Goal: Task Accomplishment & Management: Manage account settings

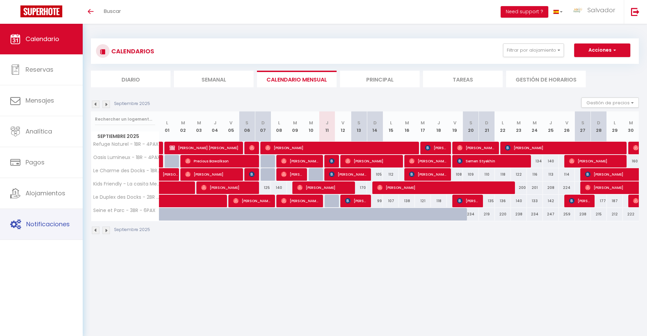
click at [38, 221] on span "Notificaciones" at bounding box center [48, 224] width 44 height 9
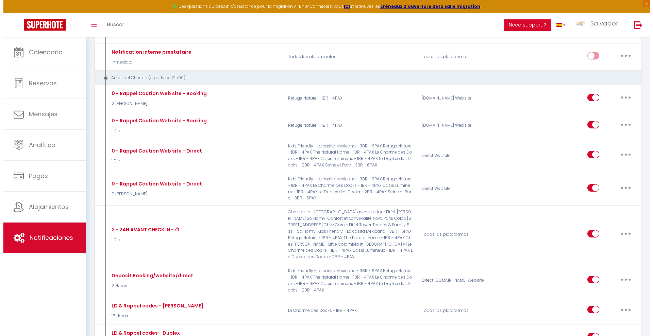
scroll to position [255, 0]
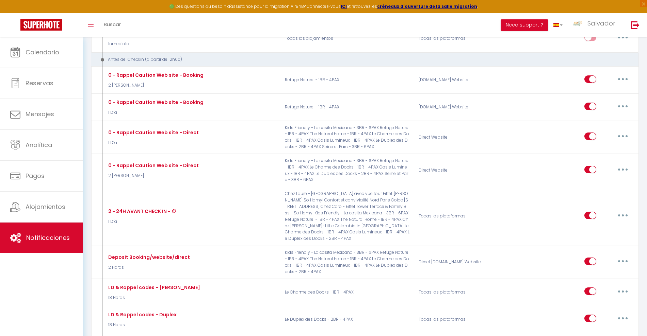
click at [621, 211] on button "button" at bounding box center [622, 215] width 19 height 11
click at [589, 228] on link "Editar" at bounding box center [605, 231] width 50 height 12
type input "2 - 24H AVANT CHECK IN - ⏱"
select select "1 Día"
select select "if_booking_is_paid"
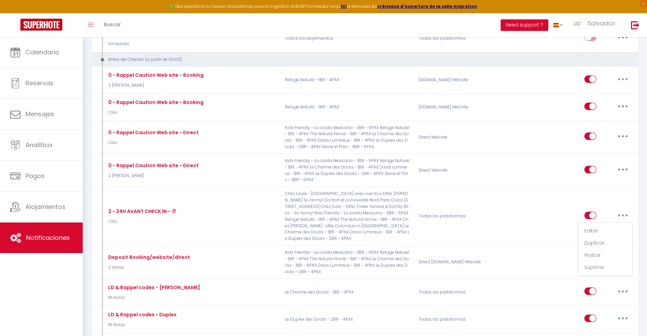
checkbox input "true"
checkbox input "false"
radio input "true"
type input "2 - 24H AVANT CHECK IN - ⏱"
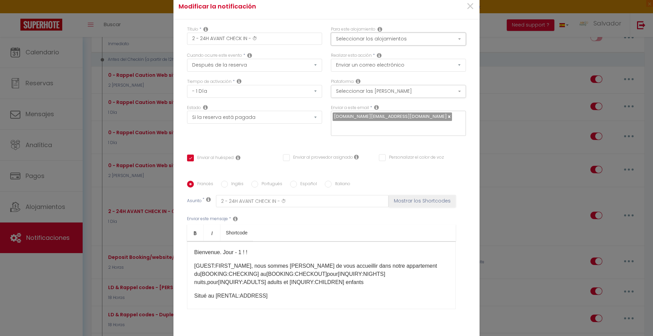
click at [449, 38] on button "Seleccionar los alojamientos" at bounding box center [398, 39] width 135 height 13
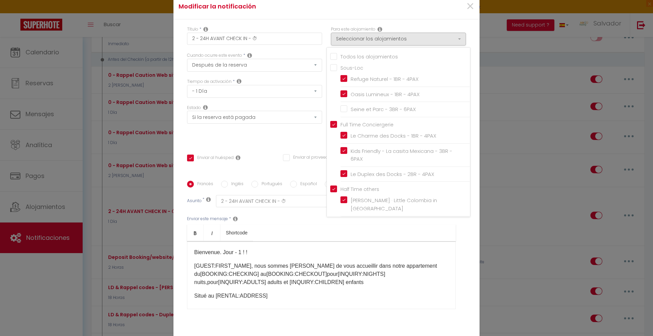
click at [341, 110] on input "Seine et Parc - 3BR - 6PAX" at bounding box center [406, 109] width 130 height 7
checkbox input "true"
checkbox input "false"
checkbox input "true"
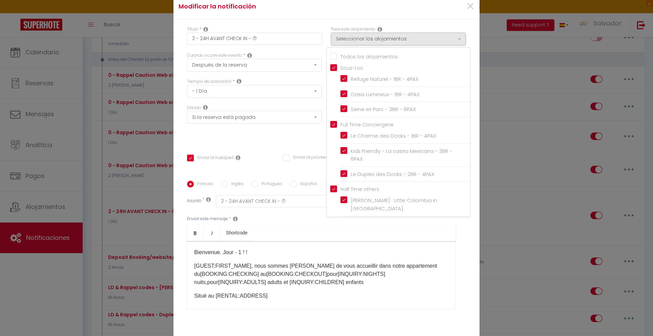
checkbox input "false"
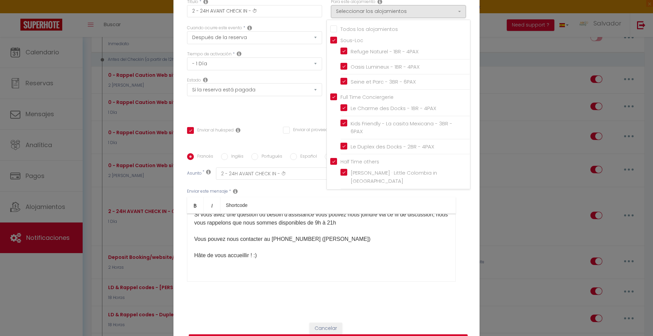
scroll to position [45, 0]
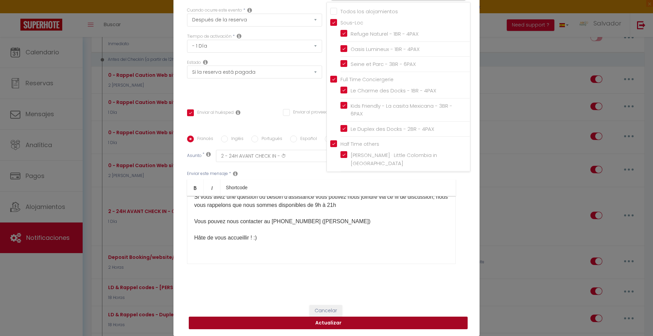
click at [346, 323] on button "Actualizar" at bounding box center [328, 323] width 279 height 13
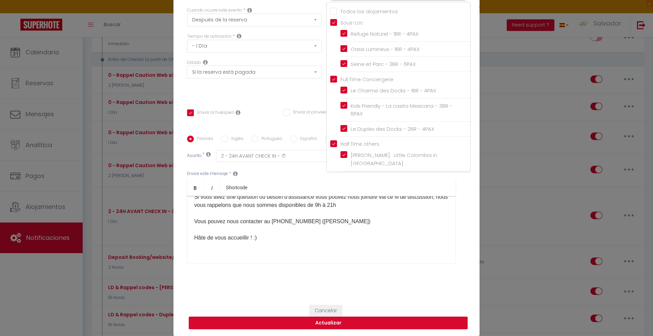
checkbox input "true"
checkbox input "false"
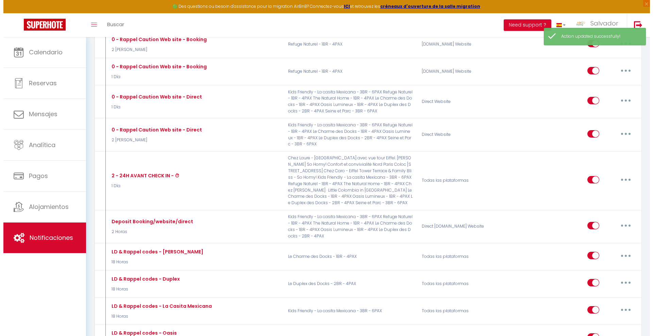
scroll to position [383, 0]
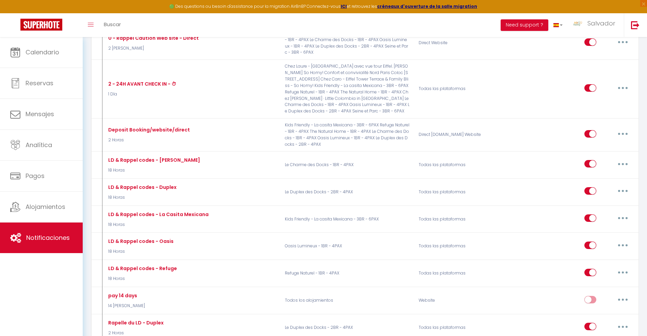
click at [625, 135] on button "button" at bounding box center [622, 134] width 19 height 11
click at [602, 150] on link "Editar" at bounding box center [605, 150] width 50 height 12
type input "Deposit Booking/website/direct"
select select "2 Horas"
select select "if_deposit_not_paid"
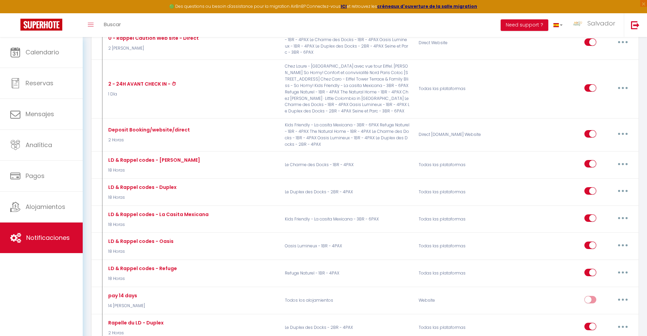
checkbox input "true"
checkbox input "false"
radio input "true"
type input "Deposit for your booking"
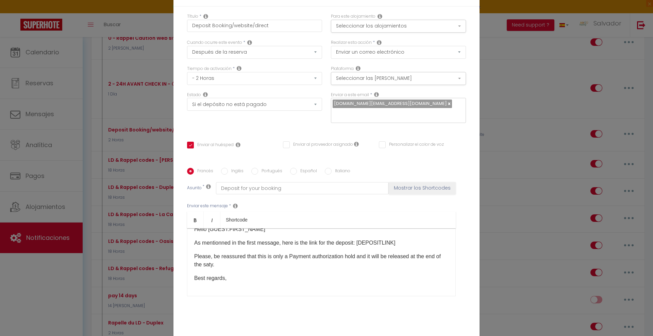
scroll to position [0, 0]
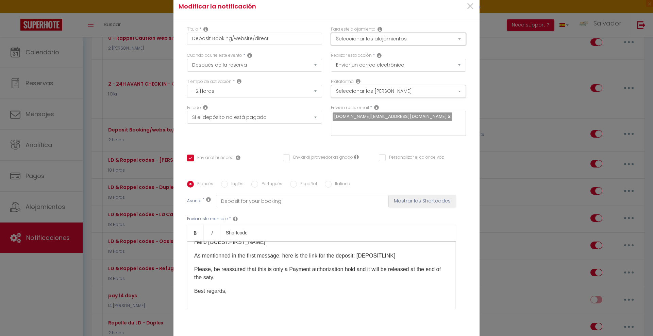
click at [399, 39] on button "Seleccionar los alojamientos" at bounding box center [398, 39] width 135 height 13
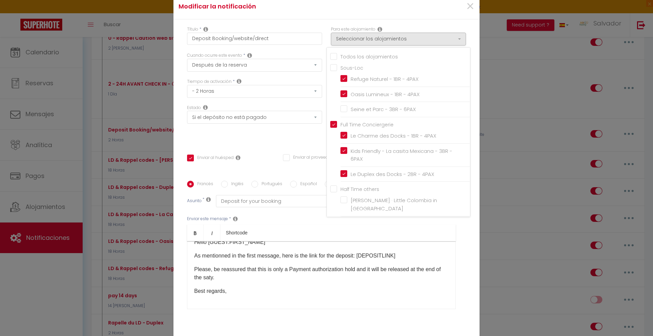
click at [342, 109] on input "Seine et Parc - 3BR - 6PAX" at bounding box center [406, 109] width 130 height 7
checkbox input "true"
checkbox input "false"
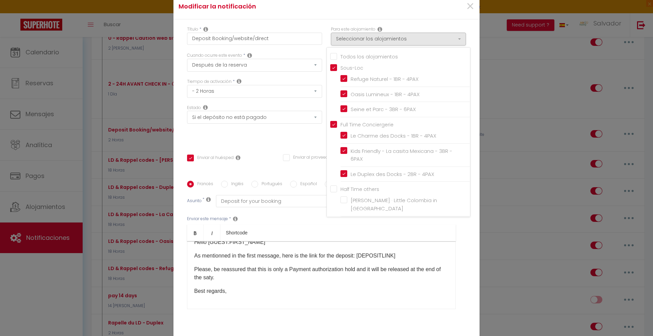
checkbox input "false"
checkbox input "true"
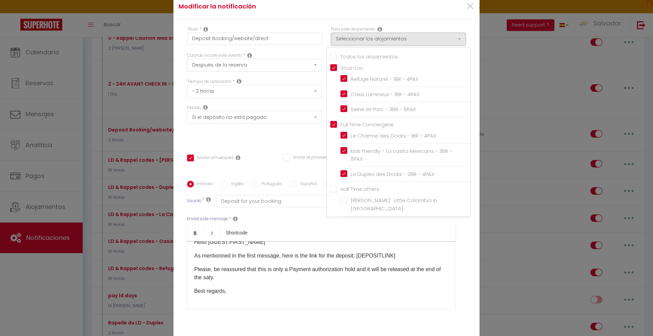
checkbox input "false"
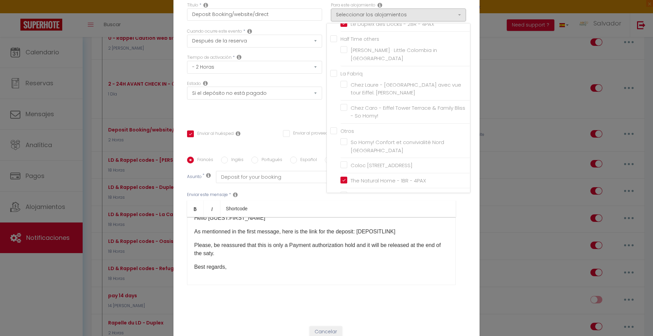
scroll to position [45, 0]
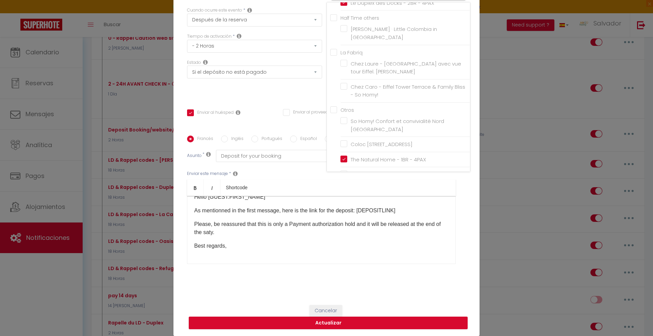
click at [343, 156] on input "The Natural Home - 1BR - 4PAX" at bounding box center [406, 159] width 130 height 7
checkbox input "false"
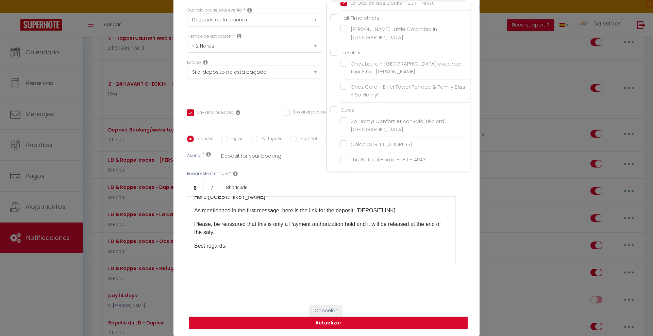
checkbox input "false"
checkbox input "true"
checkbox input "false"
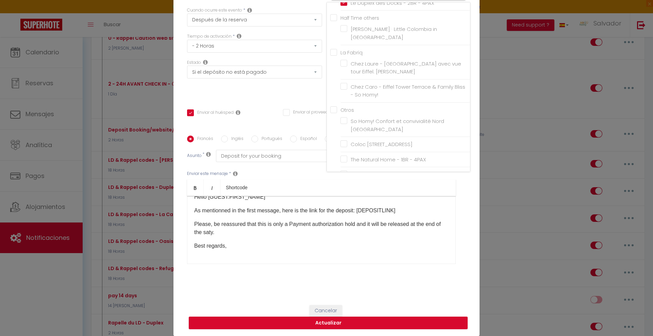
checkbox input "false"
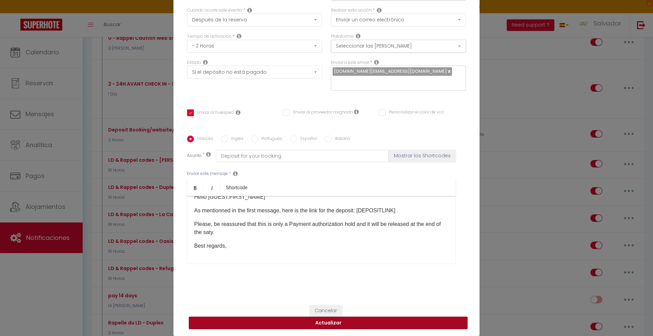
click at [368, 324] on button "Actualizar" at bounding box center [328, 323] width 279 height 13
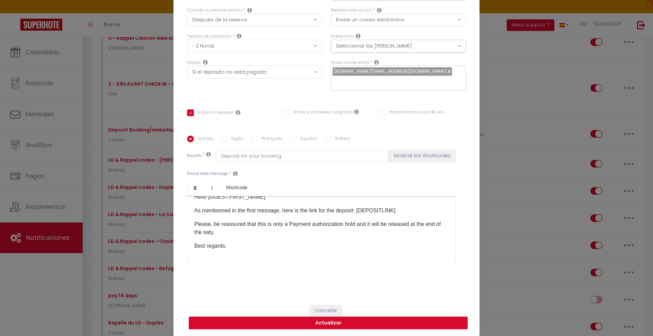
checkbox input "true"
checkbox input "false"
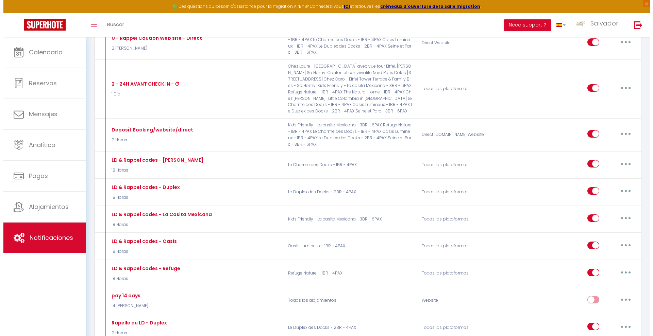
scroll to position [425, 0]
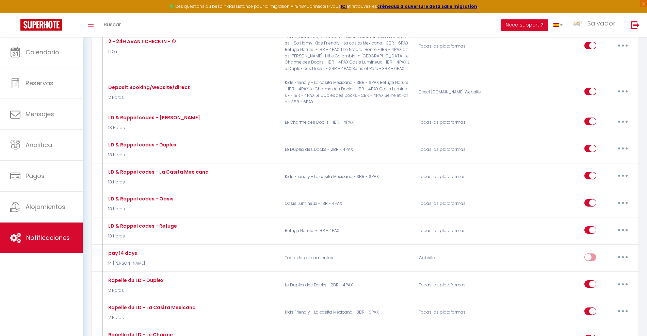
click at [625, 149] on button "button" at bounding box center [622, 148] width 19 height 11
click at [592, 179] on link "Duplicar" at bounding box center [605, 177] width 50 height 12
checkbox input "false"
checkbox input "true"
checkbox input "false"
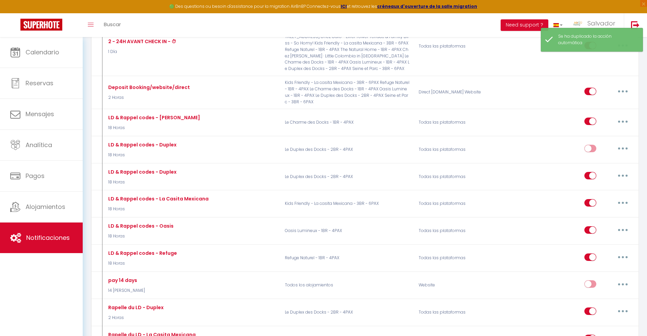
click at [623, 148] on icon "button" at bounding box center [623, 149] width 2 height 2
click at [591, 165] on link "Editar" at bounding box center [605, 165] width 50 height 12
type input "LD & Rappel codes - Duplex"
select select "18 Horas"
select select "if_booking_is_paid"
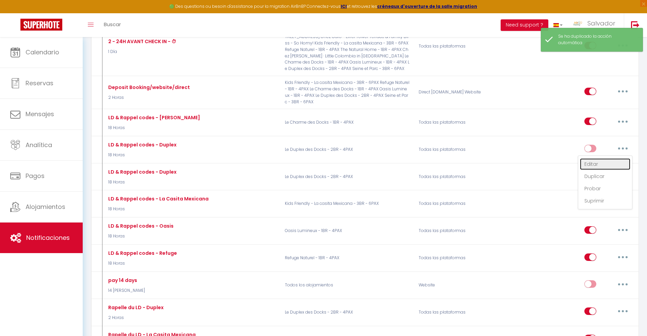
checkbox input "true"
checkbox input "false"
radio input "true"
type input "LD & Rappel codes - Duplex"
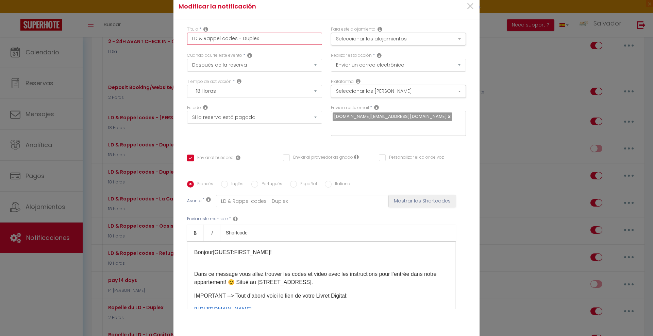
drag, startPoint x: 261, startPoint y: 38, endPoint x: 238, endPoint y: 43, distance: 23.6
click at [238, 43] on input "LD & Rappel codes - Duplex" at bounding box center [254, 39] width 135 height 12
type input "LD & Rappel codes - s"
checkbox input "true"
checkbox input "false"
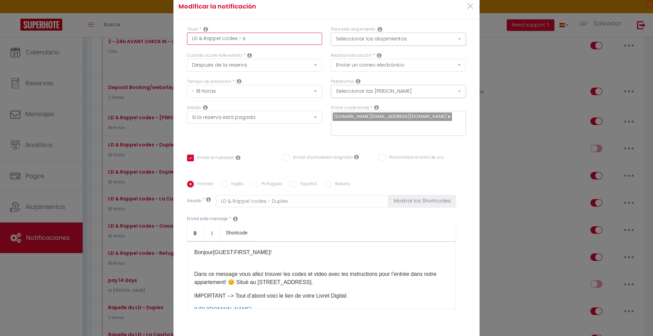
checkbox input "false"
type input "LD & Rappel codes -"
checkbox input "true"
checkbox input "false"
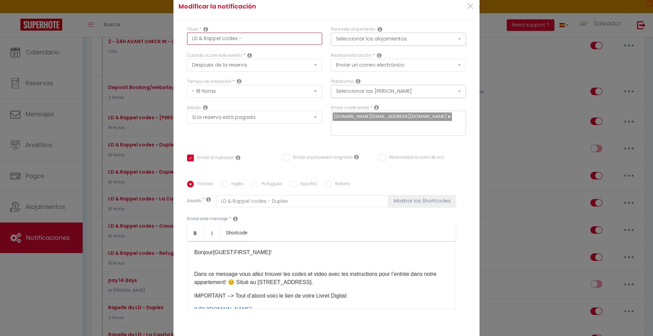
type input "LD & Rappel codes - S"
checkbox input "true"
checkbox input "false"
type input "LD & Rappel codes - Se"
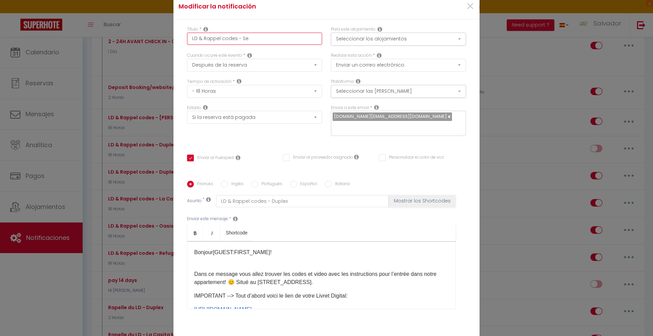
checkbox input "true"
checkbox input "false"
type input "LD & Rappel codes - Sei"
checkbox input "true"
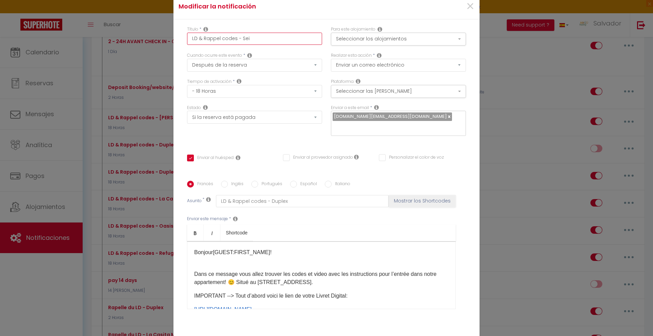
checkbox input "false"
type input "LD & Rappel codes - Sein"
checkbox input "true"
checkbox input "false"
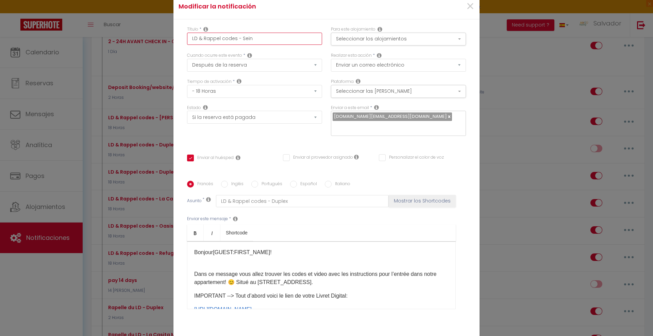
checkbox input "false"
type input "LD & Rappel codes - Seine"
checkbox input "true"
checkbox input "false"
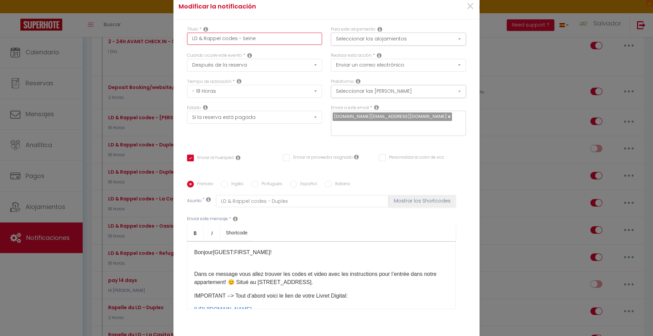
type input "LD & Rappel codes - Seine"
checkbox input "true"
checkbox input "false"
type input "LD & Rappel codes - Seine &"
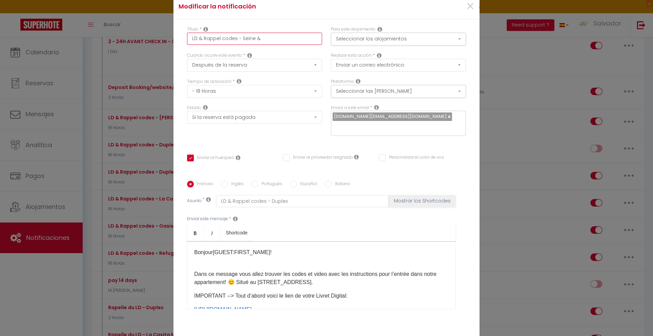
checkbox input "true"
checkbox input "false"
type input "LD & Rappel codes - Seine &"
checkbox input "true"
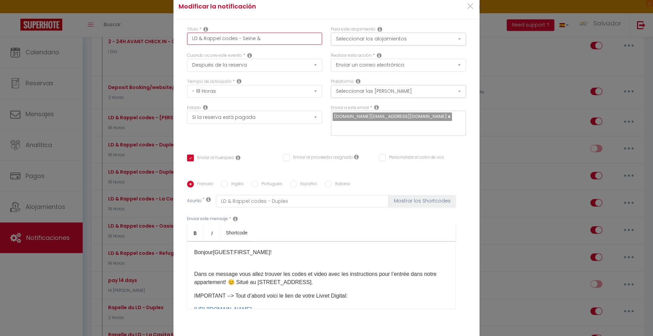
checkbox input "false"
type input "LD & Rappel codes - Seine & P"
checkbox input "true"
checkbox input "false"
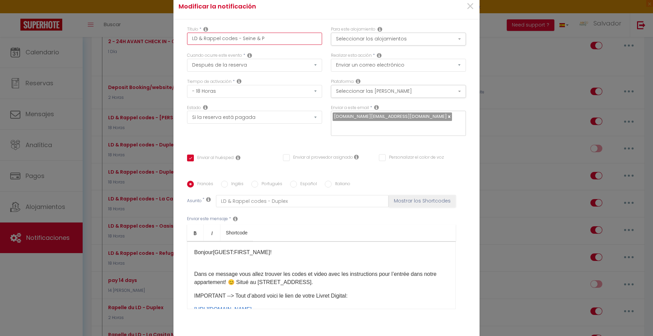
checkbox input "false"
type input "LD & Rappel codes - Seine & PA"
checkbox input "true"
checkbox input "false"
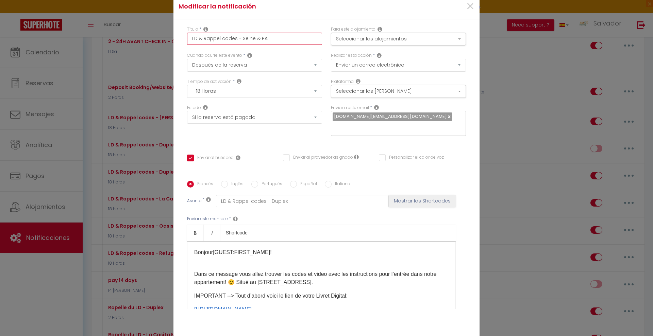
type input "LD & Rappel codes - Seine & PAr"
checkbox input "true"
checkbox input "false"
type input "LD & Rappel codes - Seine & PArc"
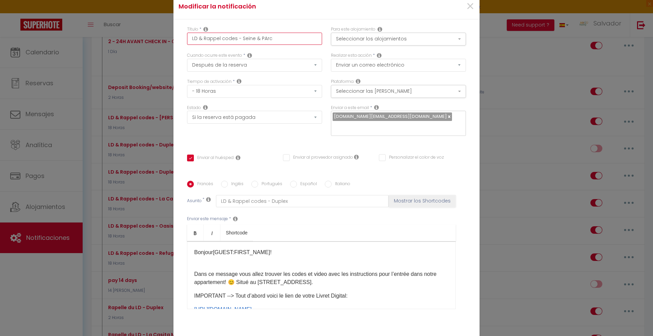
checkbox input "true"
checkbox input "false"
type input "LD & Rappel codes - Seine & PAr"
checkbox input "true"
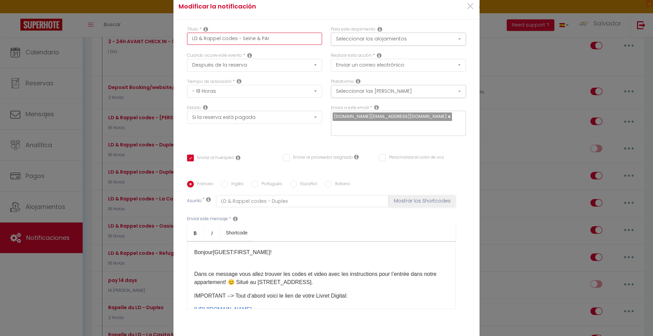
checkbox input "false"
type input "LD & Rappel codes - Seine & PA"
checkbox input "true"
checkbox input "false"
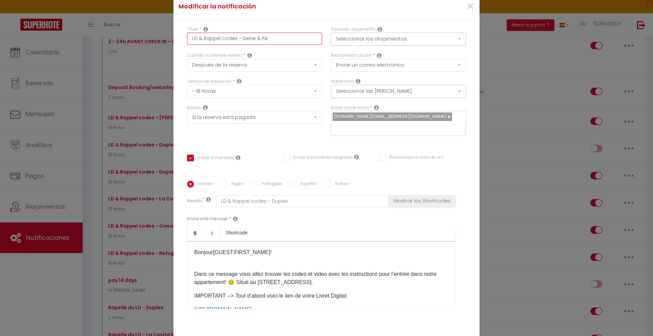
checkbox input "false"
type input "LD & Rappel codes - Seine & Pa"
checkbox input "true"
checkbox input "false"
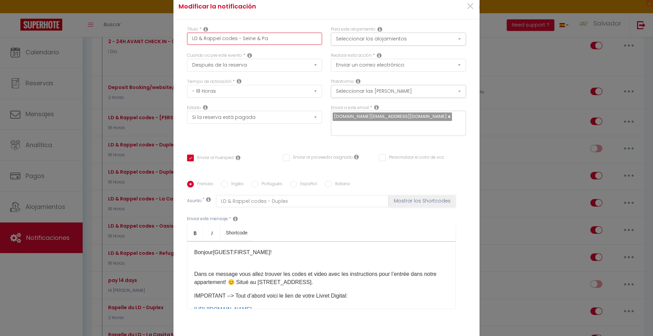
type input "LD & Rappel codes - Seine & Par"
checkbox input "true"
checkbox input "false"
type input "LD & Rappel codes - Seine & Parc"
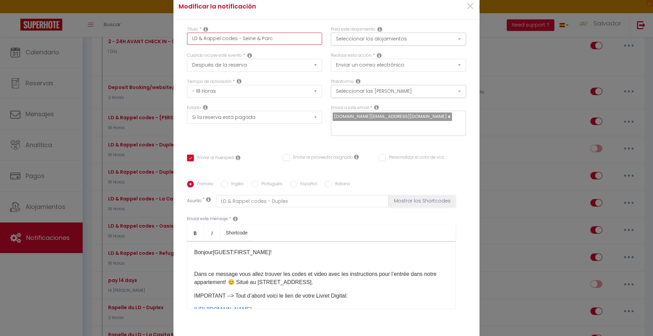
checkbox input "true"
checkbox input "false"
type input "LD & Rappel codes - Seine & Parc"
drag, startPoint x: 285, startPoint y: 200, endPoint x: 266, endPoint y: 200, distance: 19.1
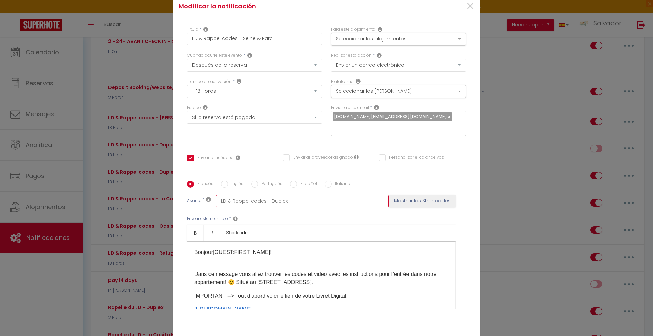
click at [266, 200] on input "LD & Rappel codes - Duplex" at bounding box center [302, 201] width 173 height 12
type input "LD & Rappel codes - S"
checkbox input "true"
checkbox input "false"
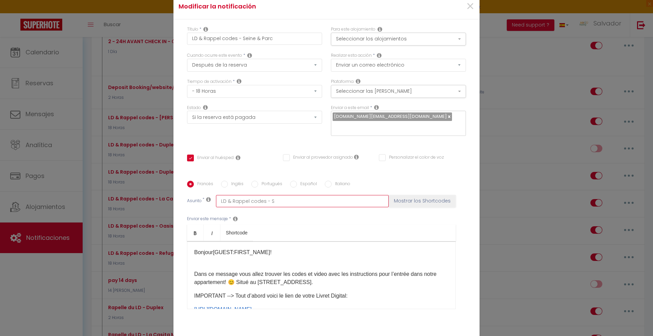
type input "LD & Rappel codes - Se"
checkbox input "true"
checkbox input "false"
type input "LD & Rappel codes - Sei"
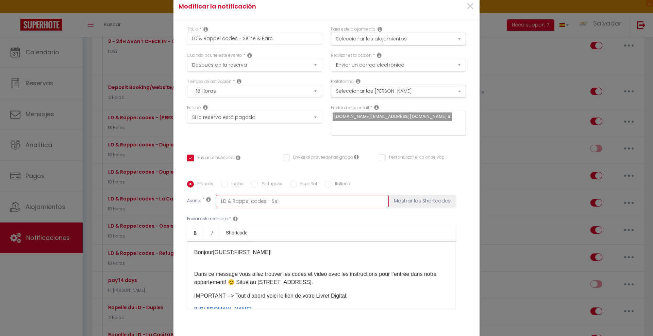
checkbox input "true"
checkbox input "false"
type input "LD & Rappel codes - Sein"
checkbox input "true"
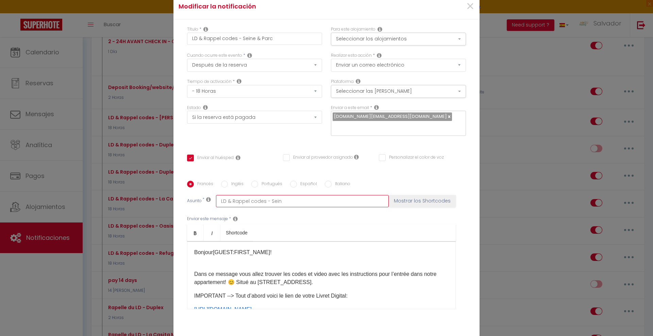
checkbox input "false"
type input "LD & Rappel codes - Seine"
checkbox input "true"
checkbox input "false"
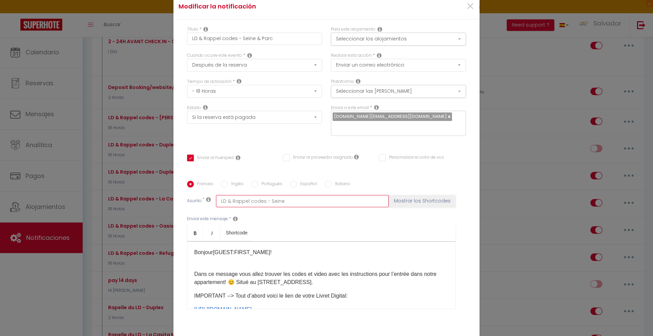
checkbox input "false"
type input "LD & Rappel codes - Seine"
checkbox input "true"
checkbox input "false"
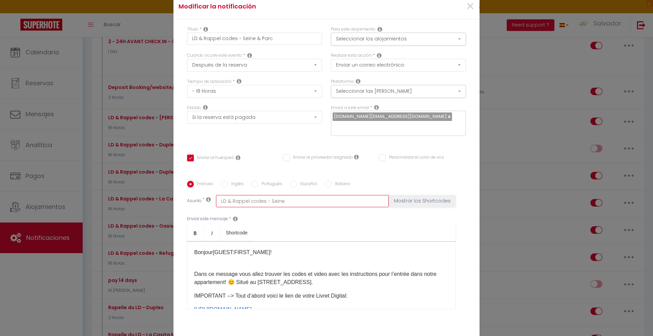
type input "LD & Rappel codes - Seine &"
checkbox input "true"
checkbox input "false"
type input "LD & Rappel codes - Seine &"
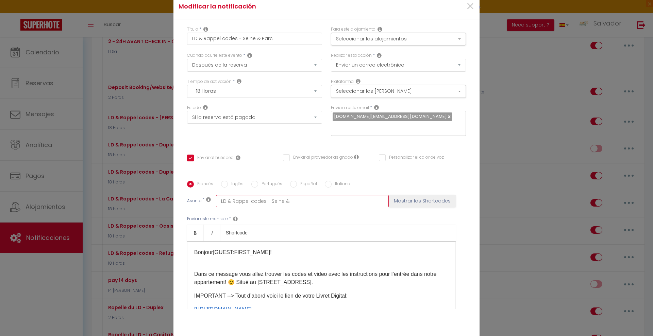
checkbox input "true"
checkbox input "false"
type input "LD & Rappel codes - Seine & P"
checkbox input "true"
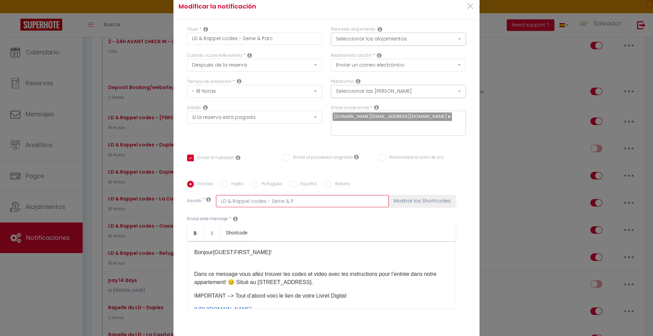
checkbox input "false"
type input "LD & Rappel codes - Seine & Pa"
checkbox input "true"
checkbox input "false"
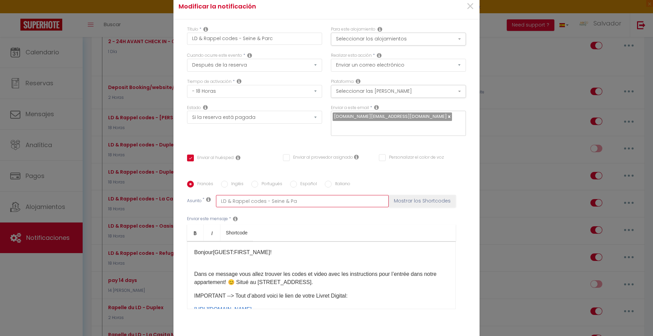
checkbox input "false"
type input "LD & Rappel codes - Seine & Par"
checkbox input "true"
checkbox input "false"
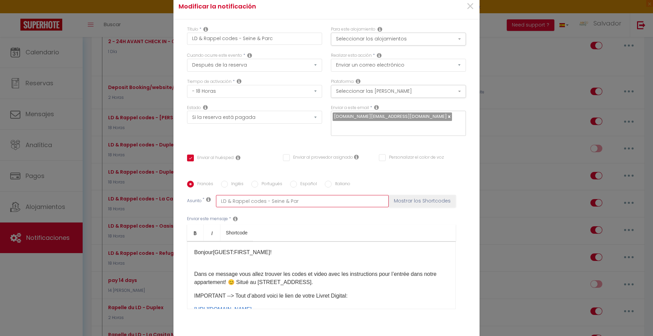
type input "LD & Rappel codes - Seine & Parc"
checkbox input "true"
checkbox input "false"
type input "LD & Rappel codes - Seine & Parc"
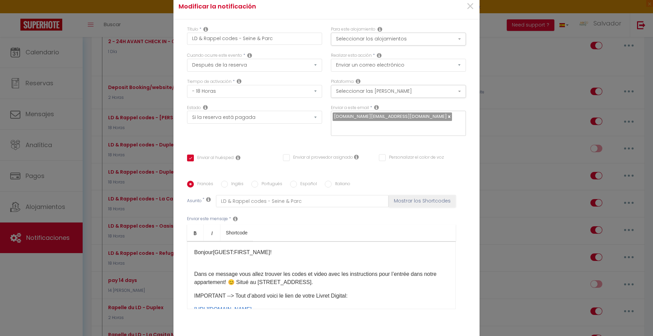
click at [224, 184] on input "Inglés" at bounding box center [224, 184] width 7 height 7
radio input "true"
checkbox input "true"
checkbox input "false"
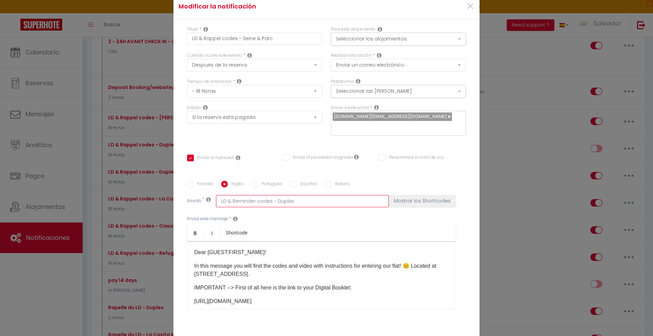
drag, startPoint x: 292, startPoint y: 201, endPoint x: 273, endPoint y: 201, distance: 19.1
click at [273, 201] on input "LD & Reminder codes - Duplex" at bounding box center [302, 201] width 173 height 12
type input "LD & Reminder codes - S"
checkbox input "true"
checkbox input "false"
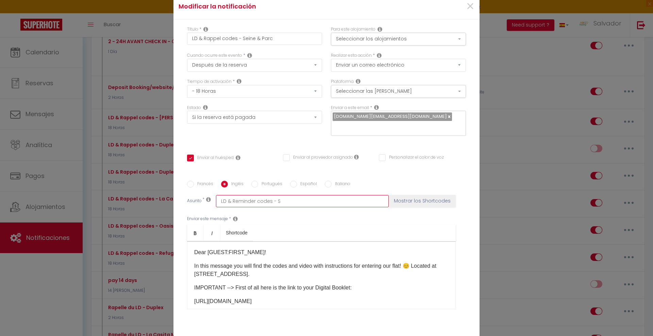
checkbox input "false"
type input "LD & Reminder codes - Se"
checkbox input "true"
checkbox input "false"
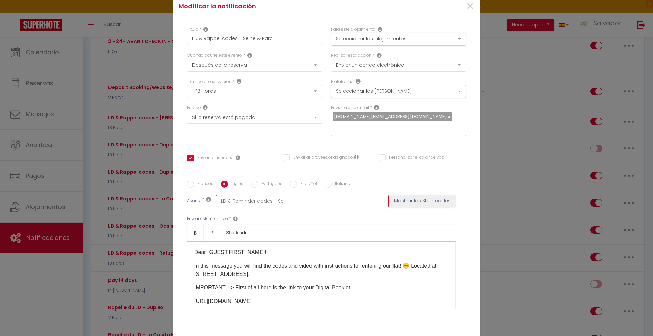
type input "LD & Reminder codes - Sei"
checkbox input "true"
click at [264, 182] on label "Portugués" at bounding box center [270, 184] width 24 height 7
click at [258, 182] on input "Portugués" at bounding box center [254, 184] width 7 height 7
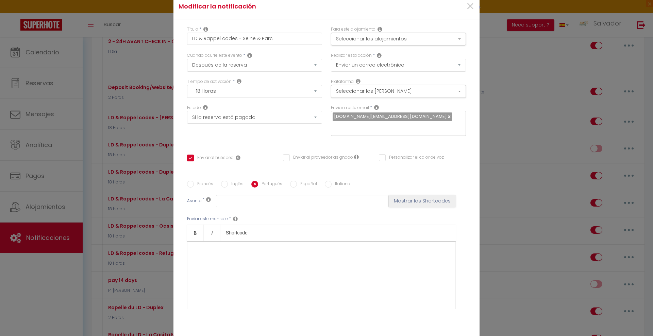
click at [292, 183] on input "Español" at bounding box center [293, 184] width 7 height 7
click at [332, 182] on label "Italiano" at bounding box center [341, 184] width 19 height 7
click at [328, 182] on input "Italiano" at bounding box center [328, 184] width 7 height 7
click at [221, 183] on input "Inglés" at bounding box center [224, 184] width 7 height 7
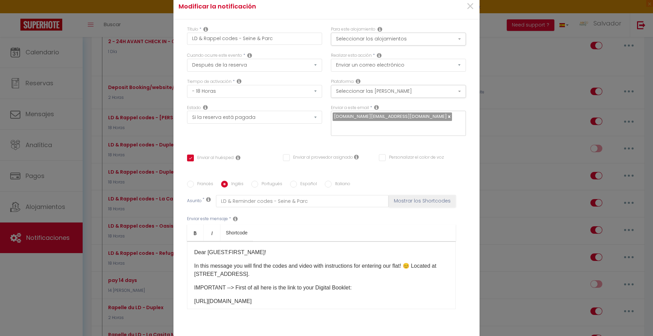
click at [200, 187] on label "Francés" at bounding box center [203, 184] width 19 height 7
click at [194, 187] on input "Francés" at bounding box center [190, 184] width 7 height 7
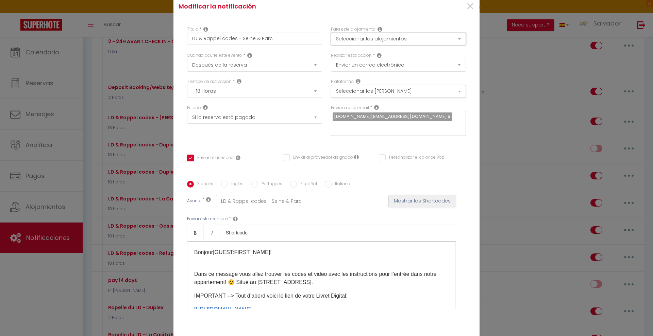
click at [400, 39] on button "Seleccionar los alojamientos" at bounding box center [398, 39] width 135 height 13
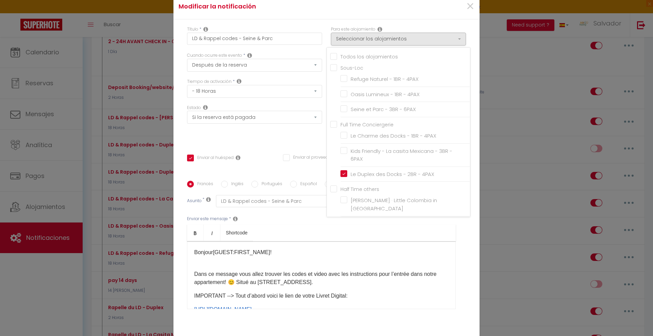
click at [342, 175] on input "Le Duplex des Docks - 2BR - 4PAX" at bounding box center [406, 174] width 130 height 7
click at [342, 106] on input "Seine et Parc - 3BR - 6PAX" at bounding box center [406, 109] width 130 height 7
click at [373, 11] on div "Modificar la notificación" at bounding box center [275, 7] width 203 height 10
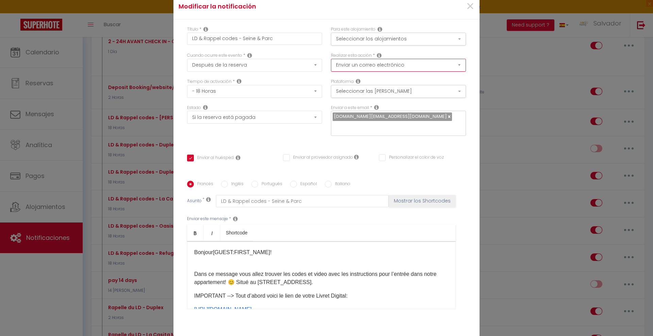
click at [417, 63] on select "Enviar un correo electrónico Enviar un sms Enviar una notificación push" at bounding box center [398, 65] width 135 height 13
click at [471, 78] on div "Título * LD & Rappel codes - Seine & Parc Para este alojamiento Seleccionar los…" at bounding box center [327, 181] width 306 height 325
click at [455, 91] on button "Seleccionar las cadenas" at bounding box center [398, 91] width 135 height 13
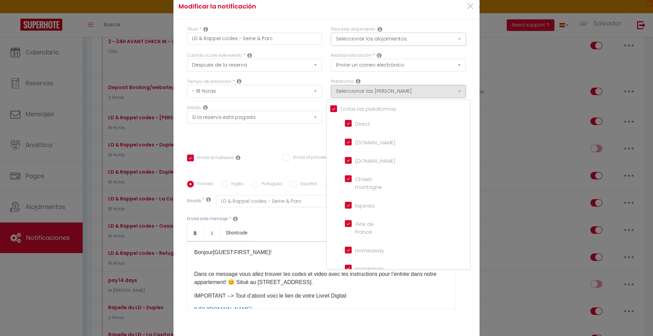
click at [467, 77] on div "Realizar esta acción * Enviar un correo electrónico Enviar un sms Enviar una no…" at bounding box center [399, 65] width 144 height 26
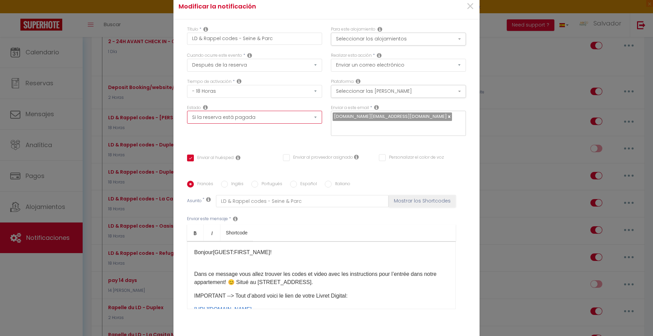
click at [312, 117] on select "Ninguno Si la reserva está pagada Reserva impaga Si el depósito está pagado Si …" at bounding box center [254, 117] width 135 height 13
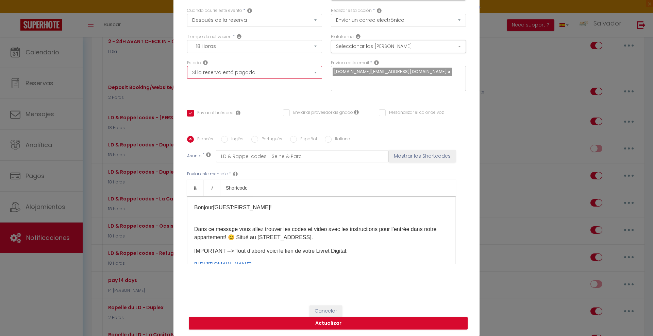
scroll to position [45, 0]
click at [260, 238] on p "Dans ce message vous allez trouver les codes et video avec les instructions pou…" at bounding box center [321, 233] width 254 height 16
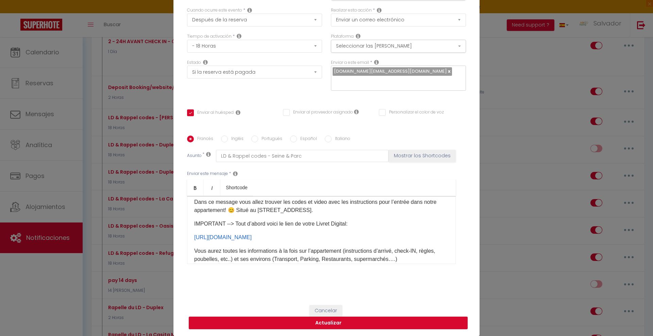
scroll to position [34, 0]
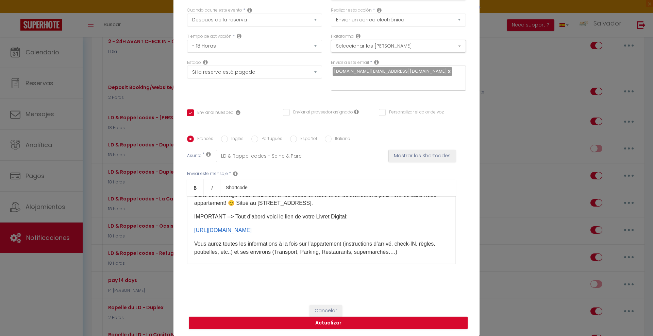
drag, startPoint x: 291, startPoint y: 229, endPoint x: 190, endPoint y: 229, distance: 100.7
click at [190, 229] on div "Bonjour [GUEST:FIRST_NAME]​ ! Dans ce message vous allez trouver les codes et v…" at bounding box center [321, 230] width 269 height 68
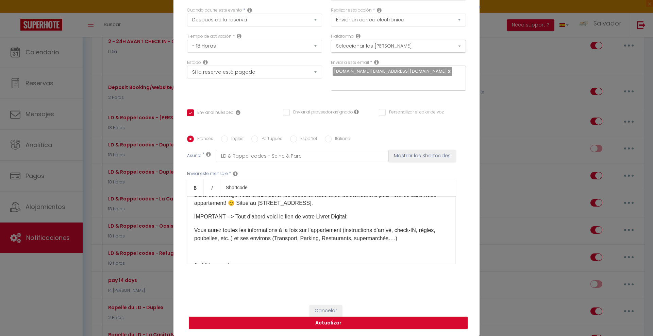
click at [360, 216] on p "IMPORTANT --> Tout d’abord voici le lien de votre Livret Digital:​​​" at bounding box center [321, 217] width 254 height 8
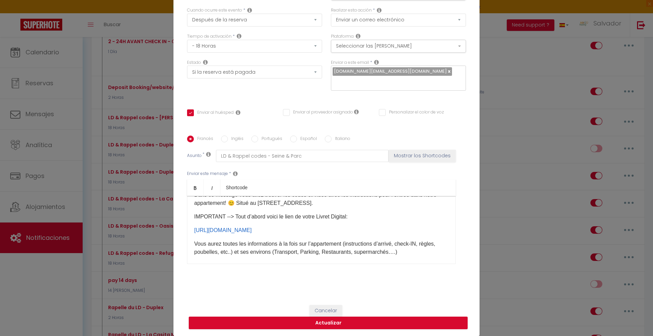
click at [225, 136] on input "Inglés" at bounding box center [224, 139] width 7 height 7
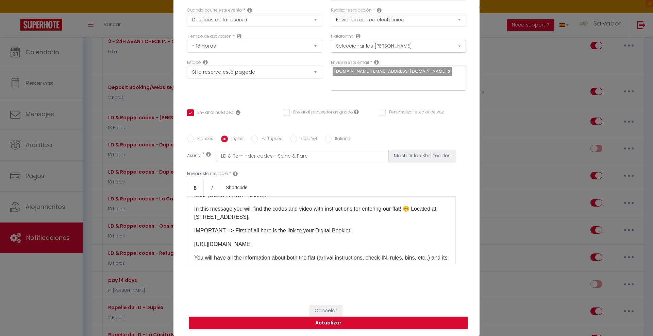
scroll to position [0, 0]
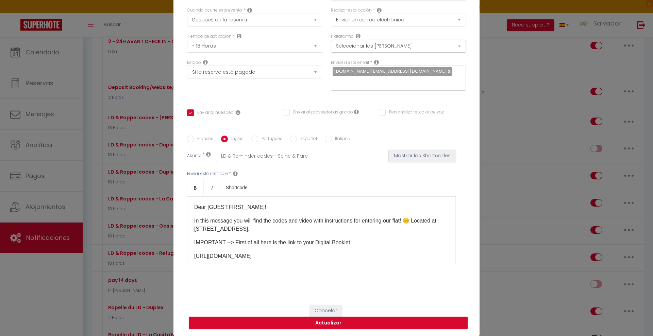
drag, startPoint x: 278, startPoint y: 255, endPoint x: 191, endPoint y: 256, distance: 86.4
click at [194, 256] on p "https://my.styqr.fr/67892b7297b34​​​" at bounding box center [321, 256] width 254 height 8
click at [194, 255] on p "You will have all the information about both the flat (arrival instructions, ch…" at bounding box center [321, 260] width 254 height 16
click at [200, 228] on p "In this message you will find the codes and video with instructions for enterin…" at bounding box center [321, 225] width 254 height 16
click at [194, 140] on label "Francés" at bounding box center [203, 139] width 19 height 7
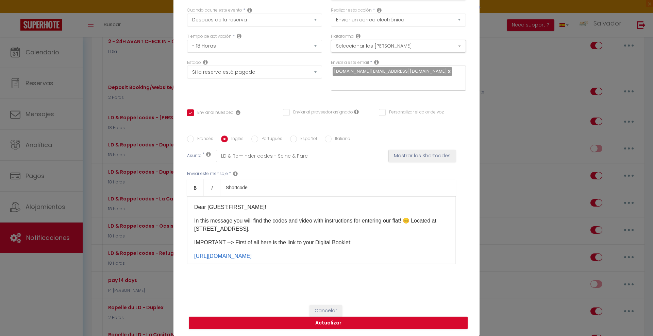
click at [194, 140] on input "Francés" at bounding box center [190, 139] width 7 height 7
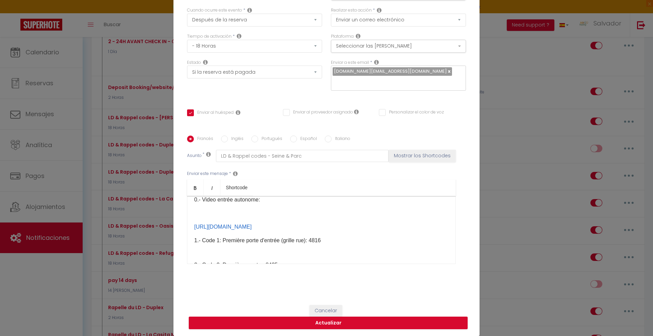
scroll to position [128, 0]
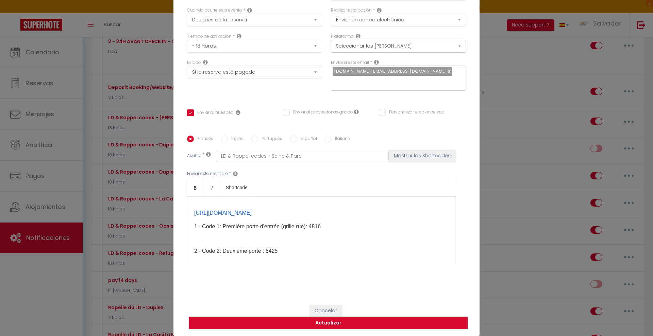
drag, startPoint x: 342, startPoint y: 222, endPoint x: 192, endPoint y: 211, distance: 150.1
click at [194, 211] on p "https://my.styqr.fr/86397c0d-238a-4fa9-82cc-eaeaca2675fc/modules/checkin/44ae88…" at bounding box center [321, 213] width 254 height 8
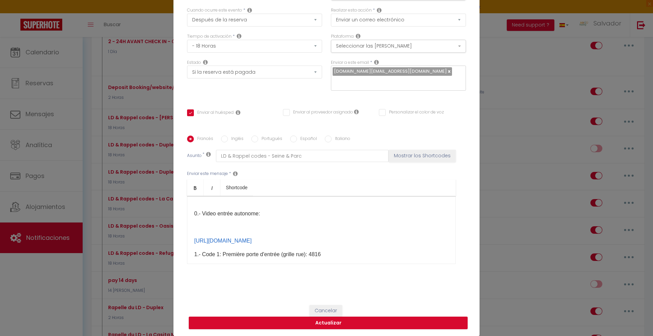
scroll to position [85, 0]
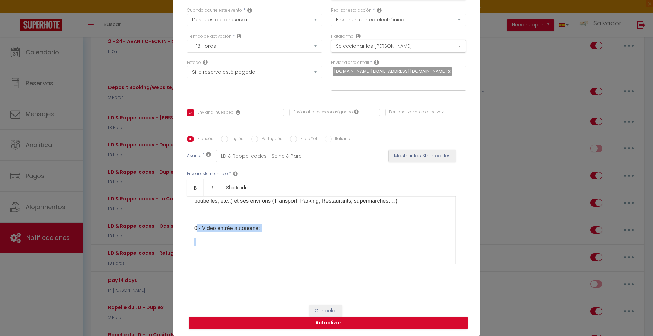
drag, startPoint x: 251, startPoint y: 245, endPoint x: 189, endPoint y: 227, distance: 64.8
click at [189, 227] on div "Bonjour [GUEST:FIRST_NAME]​ ! Dans ce message vous allez trouver les codes et v…" at bounding box center [321, 230] width 269 height 68
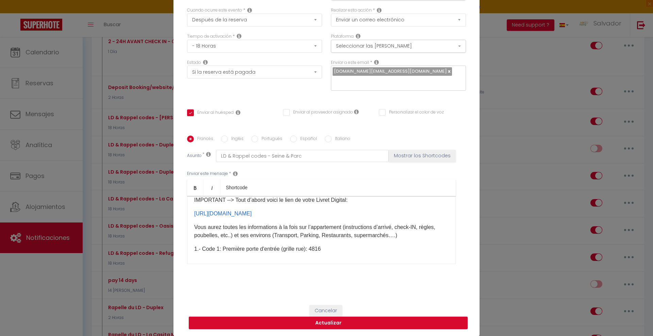
scroll to position [53, 0]
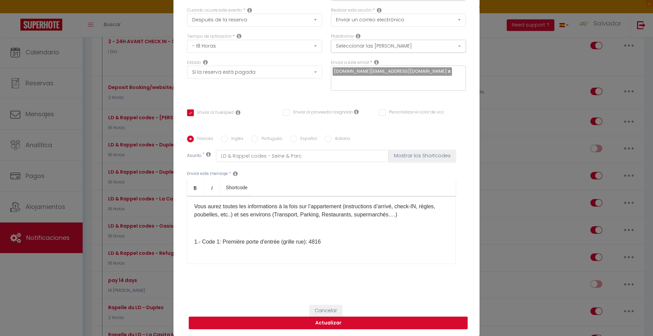
drag, startPoint x: 327, startPoint y: 255, endPoint x: 311, endPoint y: 258, distance: 15.5
click at [311, 258] on div "Bonjour [GUEST:FIRST_NAME]​ ! Dans ce message vous allez trouver les codes et v…" at bounding box center [321, 230] width 269 height 68
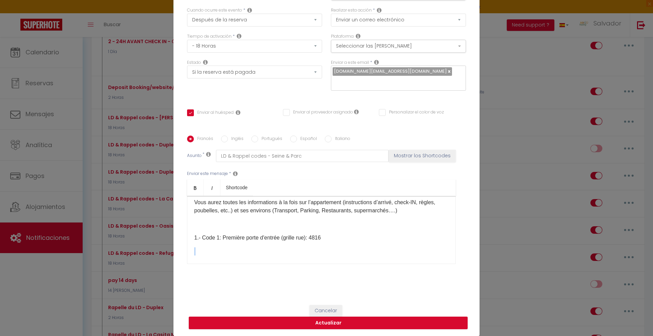
click at [322, 238] on p "1.- Code 1: Première porte d'entrée (grille rue): 4816" at bounding box center [321, 238] width 254 height 8
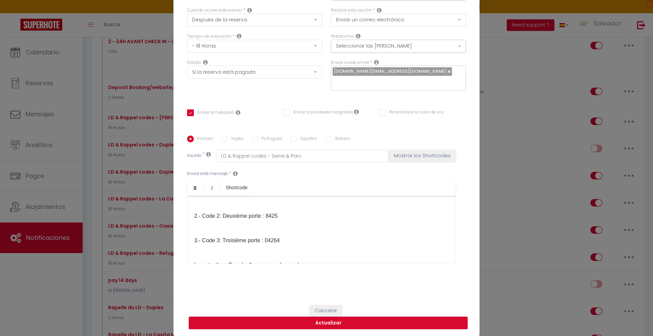
scroll to position [128, 0]
click at [284, 218] on p "2.- Code 2: Deuxième porte : 8425 3.- Code 3: Troisième porte : 04264 Important…" at bounding box center [321, 281] width 254 height 171
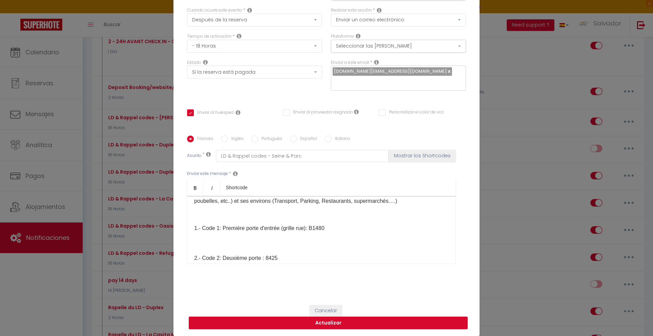
click at [313, 238] on p "2.- Code 2: Deuxième porte : 8425 3.- Code 3: Troisième porte : 04264 Important…" at bounding box center [321, 323] width 254 height 171
click at [313, 229] on p "1.- Code 1: Première porte d'entrée (grille rue): B1480" at bounding box center [321, 229] width 254 height 8
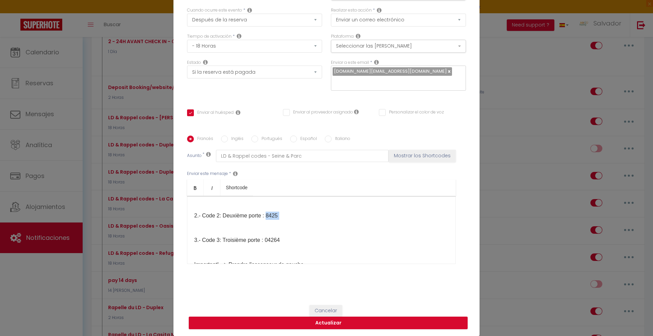
drag, startPoint x: 265, startPoint y: 216, endPoint x: 276, endPoint y: 220, distance: 11.8
click at [276, 220] on p "2.- Code 2: Deuxième porte : 8425 3.- Code 3: Troisième porte : 04264 Important…" at bounding box center [321, 281] width 254 height 171
drag, startPoint x: 285, startPoint y: 238, endPoint x: 178, endPoint y: 238, distance: 107.2
click at [178, 238] on div "Título * LD & Rappel codes - Seine & Parc Para este alojamiento Seleccionar los…" at bounding box center [327, 136] width 306 height 325
click at [271, 235] on p "2.- Code 2: Deuxième porte : Utiliser le badge noir dans la boîte à lettre numé…" at bounding box center [321, 281] width 254 height 171
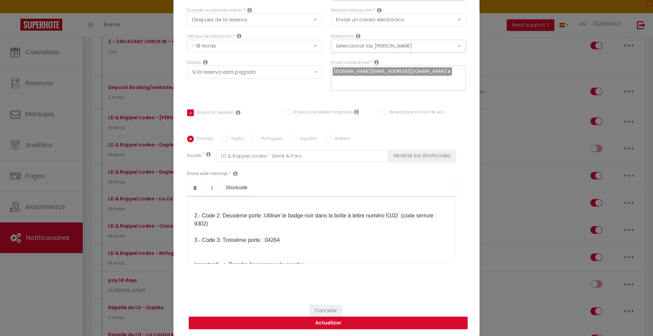
click at [277, 242] on span "3.- Code 3: Troisième porte : 04264" at bounding box center [237, 240] width 86 height 6
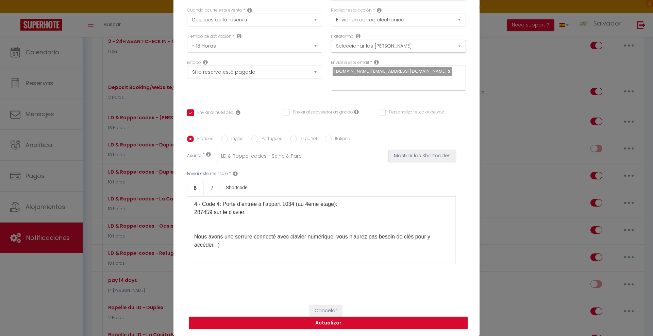
scroll to position [170, 0]
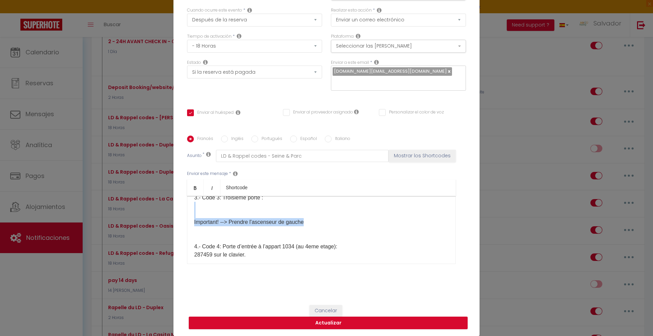
drag, startPoint x: 316, startPoint y: 224, endPoint x: 192, endPoint y: 215, distance: 123.8
click at [194, 215] on p "2.- Code 2: Deuxième porte : Utiliser le badge noir dans la boîte à lettre numé…" at bounding box center [321, 238] width 254 height 171
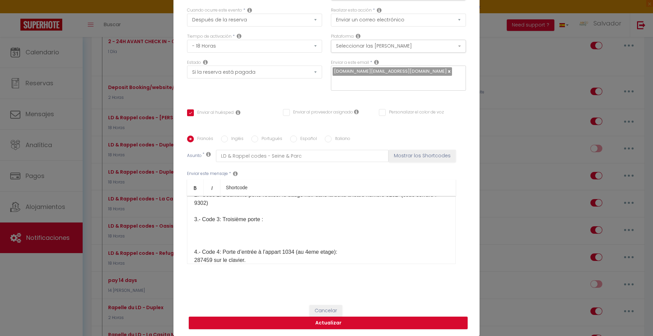
scroll to position [128, 0]
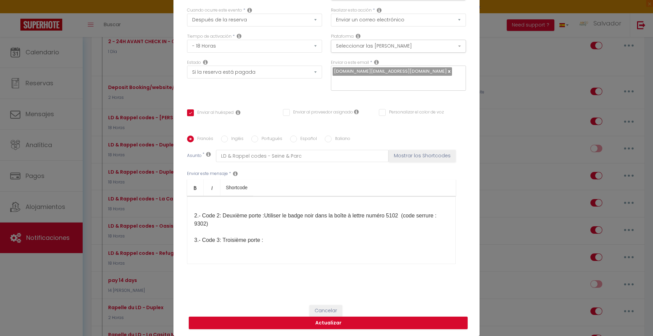
drag, startPoint x: 268, startPoint y: 241, endPoint x: 188, endPoint y: 237, distance: 80.4
click at [188, 237] on div "Bonjour [GUEST:FIRST_NAME]​ ! Dans ce message vous allez trouver les codes et v…" at bounding box center [321, 230] width 269 height 68
click at [194, 248] on p "2.- Code 2: Deuxième porte : Utiliser le badge noir dans la boîte à lettre numé…" at bounding box center [321, 269] width 254 height 147
click at [217, 233] on p "2.- Code 2: Deuxième porte : Utiliser le badge noir dans la boîte à lettre numé…" at bounding box center [321, 257] width 254 height 122
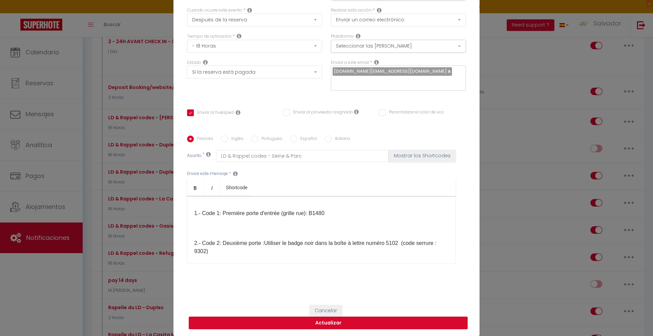
scroll to position [85, 0]
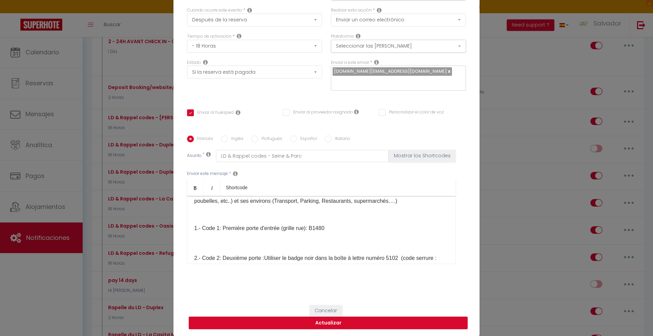
click at [211, 243] on p "2.- Code 2: Deuxième porte : Utiliser le badge noir dans la boîte à lettre numé…" at bounding box center [321, 299] width 254 height 122
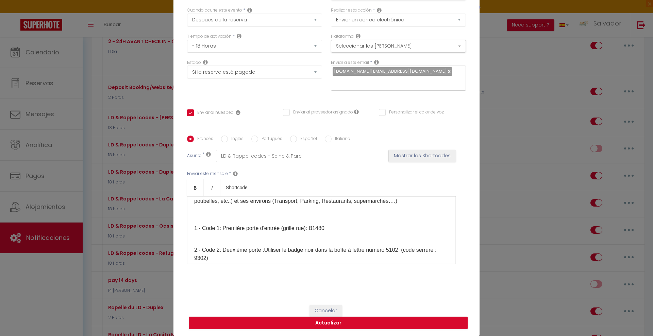
click at [204, 213] on p at bounding box center [321, 215] width 254 height 8
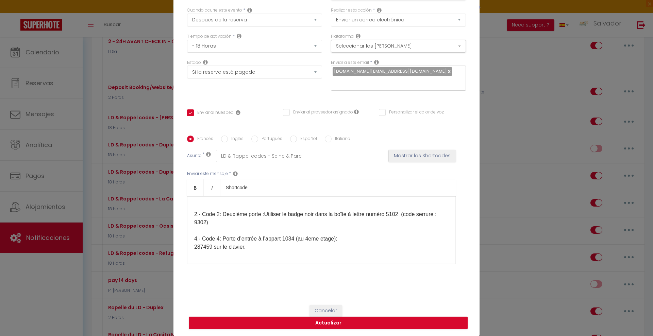
scroll to position [128, 0]
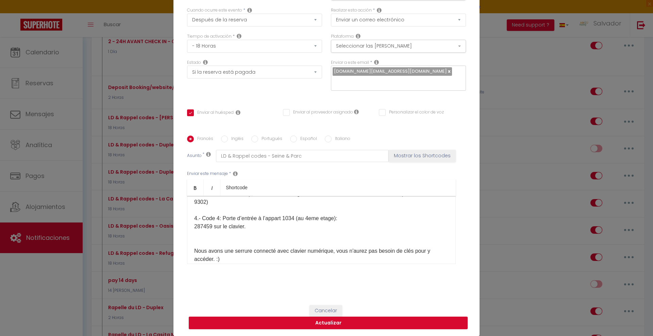
click at [211, 240] on p "2.- Code 2: Deuxième porte : Utiliser le badge noir dans la boîte à lettre numé…" at bounding box center [321, 239] width 254 height 114
click at [194, 221] on span "4.- Code 4: Porte d’entrée à l’appart 1034 (au 4eme etage):" at bounding box center [265, 219] width 143 height 6
drag, startPoint x: 294, startPoint y: 220, endPoint x: 284, endPoint y: 219, distance: 10.2
click at [284, 219] on span "3.- Code 4: Porte d’entrée à l’appart 1034 (au 4eme etage):" at bounding box center [265, 219] width 143 height 6
click at [207, 229] on span "287459 sur le clavier." at bounding box center [219, 227] width 51 height 6
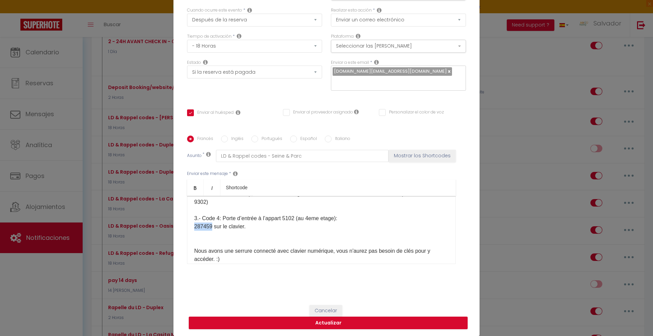
drag, startPoint x: 208, startPoint y: 228, endPoint x: 192, endPoint y: 228, distance: 16.3
click at [194, 228] on span "287459 sur le clavier." at bounding box center [219, 227] width 51 height 6
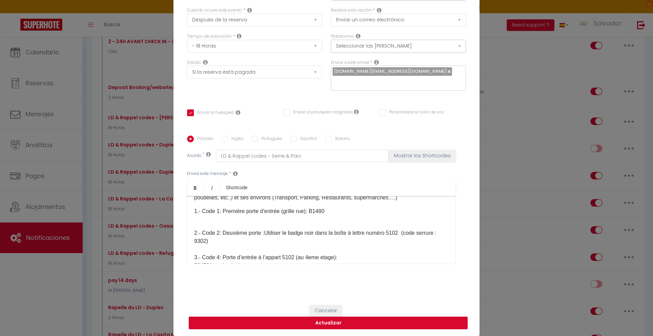
scroll to position [0, 0]
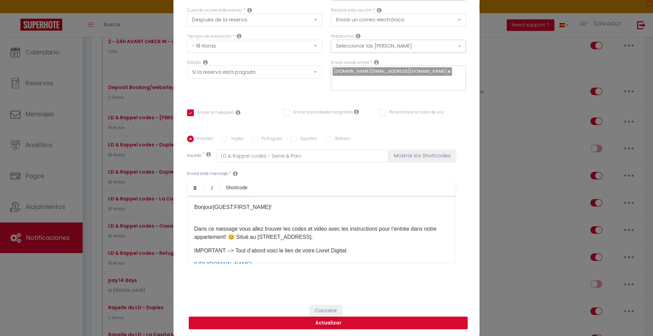
click at [231, 141] on label "Inglés" at bounding box center [236, 139] width 16 height 7
click at [228, 141] on input "Inglés" at bounding box center [224, 139] width 7 height 7
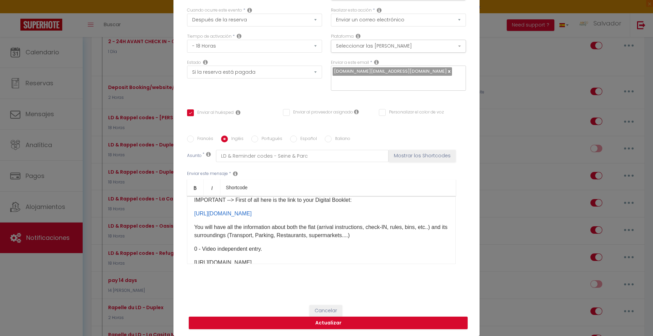
scroll to position [85, 0]
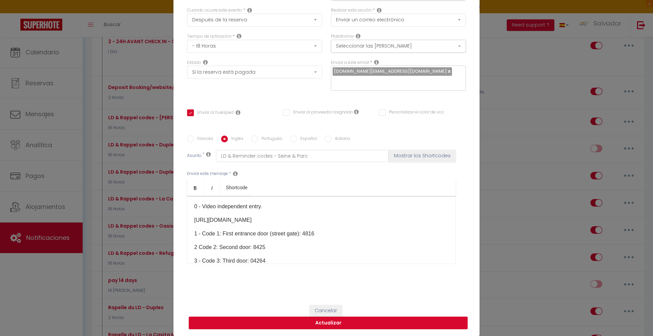
drag, startPoint x: 190, startPoint y: 207, endPoint x: 344, endPoint y: 223, distance: 154.9
click at [344, 225] on div "Dear [GUEST:FIRST_NAME]! In this message you will find the codes and video with…" at bounding box center [321, 230] width 269 height 68
click at [314, 208] on p "1 - Code 1: First entrance door (street gate): 4816" at bounding box center [321, 207] width 254 height 8
drag, startPoint x: 251, startPoint y: 218, endPoint x: 264, endPoint y: 217, distance: 13.6
click at [264, 217] on p "2 Code 2: Second door: 8425" at bounding box center [321, 220] width 254 height 8
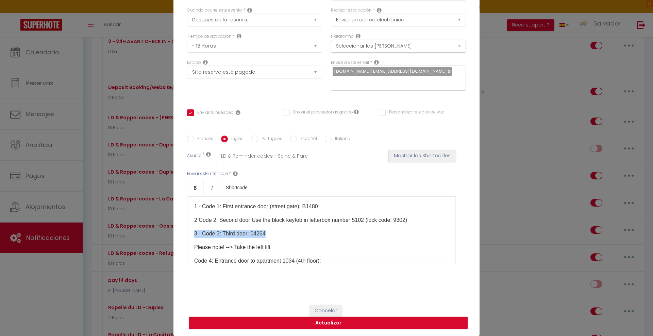
drag, startPoint x: 266, startPoint y: 232, endPoint x: 184, endPoint y: 229, distance: 82.4
click at [187, 229] on div "Dear [GUEST:FIRST_NAME]! In this message you will find the codes and video with…" at bounding box center [321, 230] width 269 height 68
drag, startPoint x: 284, startPoint y: 230, endPoint x: 183, endPoint y: 229, distance: 101.1
click at [185, 229] on div "Francés Inglés Portugués Español Italiano Asunto * LD & Reminder codes - Seine …" at bounding box center [326, 204] width 282 height 137
click at [194, 231] on p "Code 4: Entrance door to apartment 1034 (4th floor):" at bounding box center [321, 234] width 254 height 8
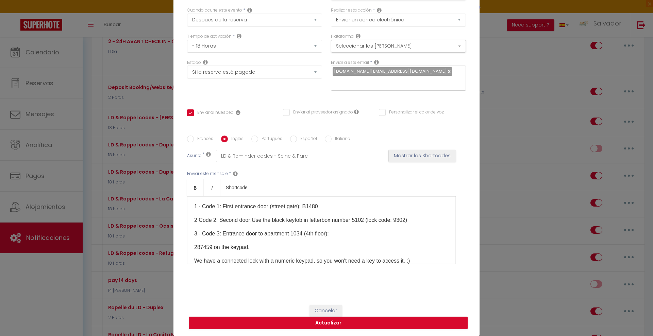
click at [194, 136] on label "Francés" at bounding box center [203, 139] width 19 height 7
click at [192, 136] on input "Francés" at bounding box center [190, 139] width 7 height 7
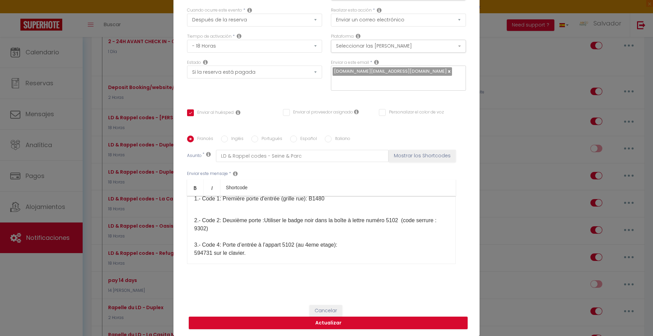
scroll to position [128, 0]
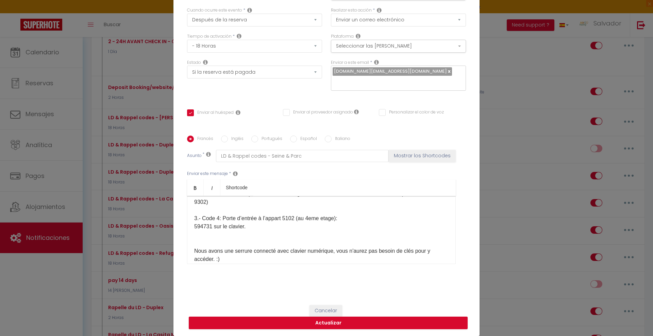
click at [215, 217] on span "3.- Code 4: Porte d’entrée à l’appart 5102 (au 4eme etage):" at bounding box center [265, 219] width 143 height 6
click at [228, 139] on label "Inglés" at bounding box center [236, 139] width 16 height 7
click at [228, 139] on input "Inglés" at bounding box center [224, 139] width 7 height 7
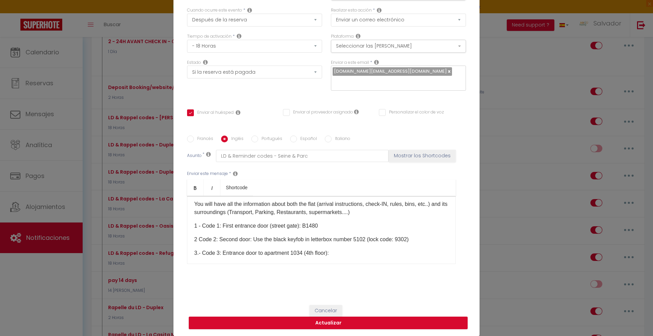
scroll to position [85, 0]
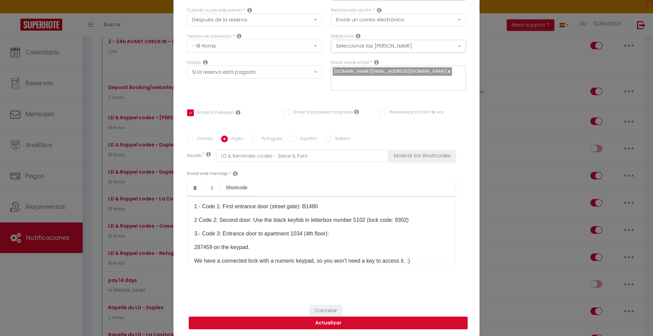
click at [195, 223] on p "2 Code 2: Second door: Use the black keyfob in letterbox number 5102 (lock code…" at bounding box center [321, 220] width 254 height 8
click at [195, 234] on p "3.- Code 3: Entrance door to apartment 1034 (4th floor):" at bounding box center [321, 234] width 254 height 8
click at [196, 137] on label "Francés" at bounding box center [203, 139] width 19 height 7
click at [194, 137] on input "Francés" at bounding box center [190, 139] width 7 height 7
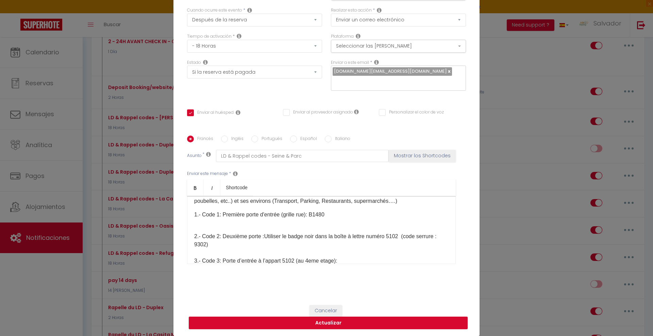
scroll to position [128, 0]
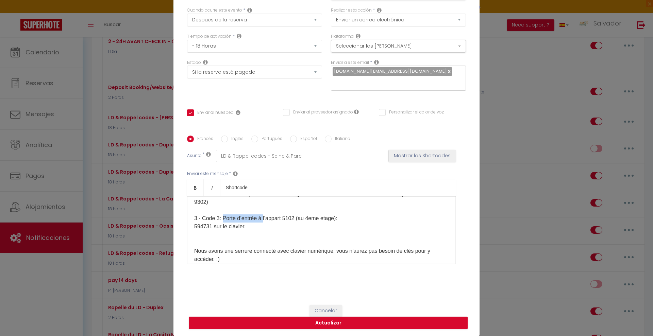
drag, startPoint x: 220, startPoint y: 216, endPoint x: 262, endPoint y: 222, distance: 42.7
click at [262, 222] on p "2.- Code 2: Deuxième porte : Utiliser le badge noir dans la boîte à lettre numé…" at bounding box center [321, 239] width 254 height 114
click at [308, 217] on span "3.- Code 3: Porte d’entrée à l’appart 5102 (au 4eme etage):" at bounding box center [265, 219] width 143 height 6
drag, startPoint x: 243, startPoint y: 227, endPoint x: 190, endPoint y: 217, distance: 53.9
click at [190, 217] on div "Bonjour [GUEST:FIRST_NAME]​ ! Dans ce message vous allez trouver les codes et v…" at bounding box center [321, 230] width 269 height 68
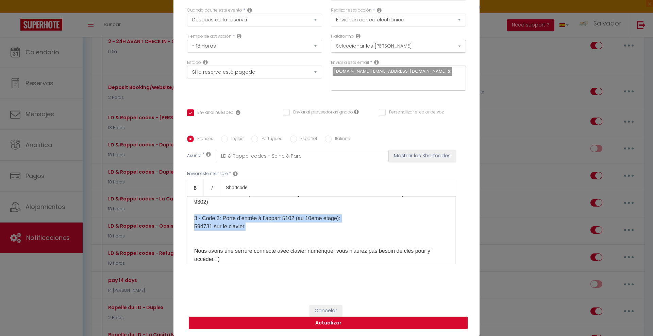
copy p "3.- Code 3: Porte d’entrée à l’appart 5102 (au 10eme etage): 594731 sur le clav…"
click at [228, 138] on label "Inglés" at bounding box center [236, 139] width 16 height 7
click at [228, 138] on input "Inglés" at bounding box center [224, 139] width 7 height 7
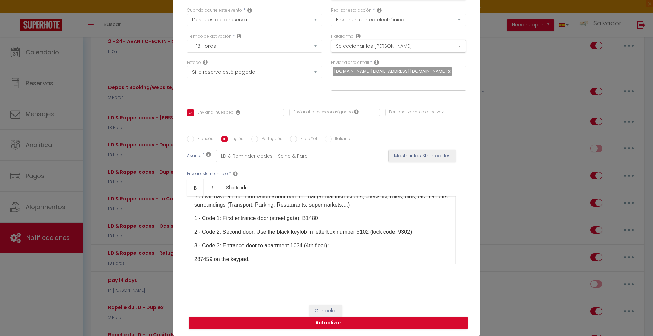
scroll to position [93, 0]
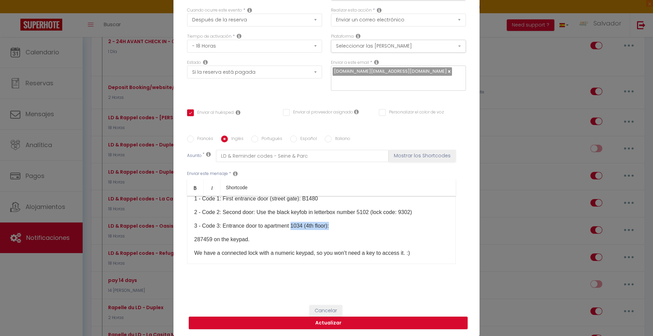
drag, startPoint x: 290, startPoint y: 226, endPoint x: 331, endPoint y: 223, distance: 40.9
click at [331, 223] on p "3 - Code 3: Entrance door to apartment 1034 (4th floor):" at bounding box center [321, 226] width 254 height 8
click at [306, 227] on p "3 - Code 3: Entrance door to apartment 1034 (4th floor):" at bounding box center [321, 226] width 254 height 8
click at [308, 227] on p "3 - Code 3: Entrance door to apartment 1034 (4th floor):" at bounding box center [321, 226] width 254 height 8
click at [311, 229] on p "3 - Code 3: Entrance door to apartment 1034 (4th floor):" at bounding box center [321, 226] width 254 height 8
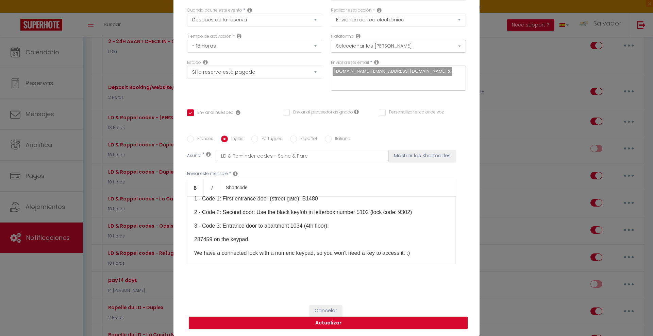
click at [308, 226] on p "3 - Code 3: Entrance door to apartment 1034 (4th floor):" at bounding box center [321, 226] width 254 height 8
click at [301, 224] on p "3 - Code 3: Entrance door to apartment 1034 (10th floor):" at bounding box center [321, 226] width 254 height 8
click at [345, 225] on p "3 - Code 3: Entrance door to apartment 5102 (10th floor):" at bounding box center [321, 226] width 254 height 8
click at [194, 237] on p "287459 on the keypad." at bounding box center [321, 240] width 254 height 8
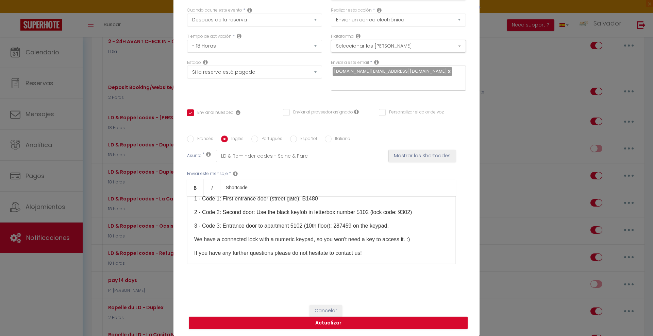
click at [203, 139] on label "Francés" at bounding box center [203, 139] width 19 height 7
click at [194, 139] on input "Francés" at bounding box center [190, 139] width 7 height 7
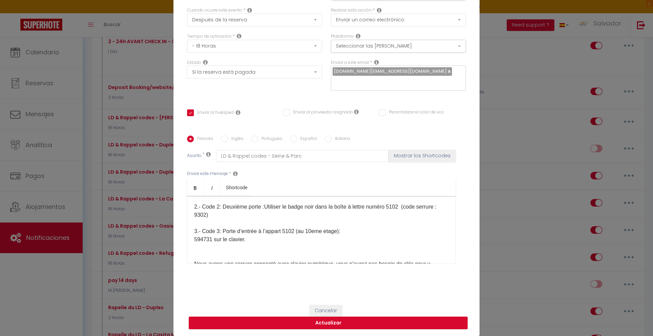
scroll to position [135, 0]
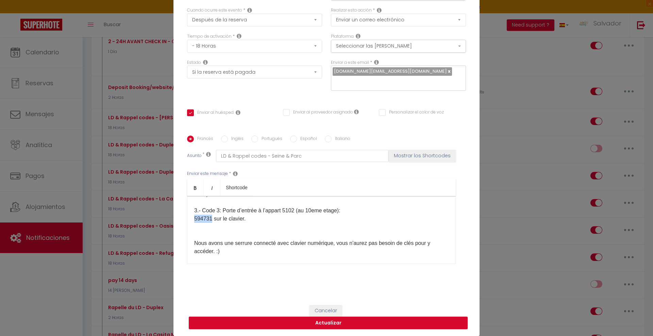
drag, startPoint x: 191, startPoint y: 218, endPoint x: 207, endPoint y: 219, distance: 16.4
click at [207, 219] on div "Bonjour [GUEST:FIRST_NAME]​ ! Dans ce message vous allez trouver les codes et v…" at bounding box center [321, 230] width 269 height 68
copy span "594731"
click at [223, 139] on input "Inglés" at bounding box center [224, 139] width 7 height 7
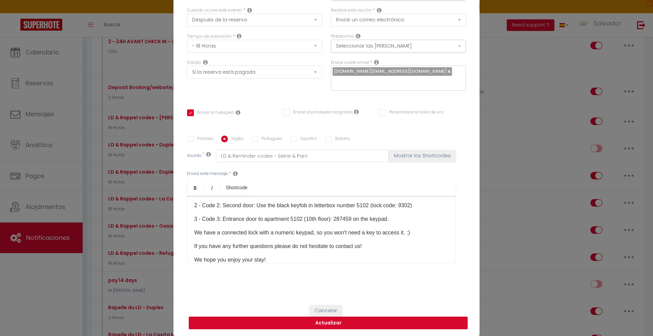
scroll to position [79, 0]
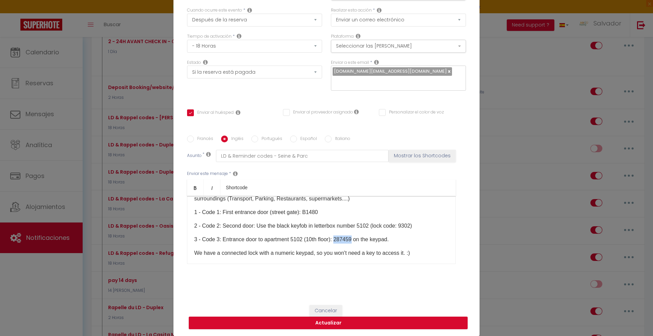
drag, startPoint x: 335, startPoint y: 238, endPoint x: 350, endPoint y: 240, distance: 15.0
click at [350, 240] on p "3 - Code 3: Entrance door to apartment 5102 (10th floor): 287459 on the keypad." at bounding box center [321, 240] width 254 height 8
click at [285, 227] on p "2 - Code 2: Second door: Use the black key fob in letterbox number 5102 (lock c…" at bounding box center [321, 226] width 254 height 8
click at [383, 226] on p "2 - Code 2: Second door: Use the black key fob in letterbox number 5102 (lock c…" at bounding box center [321, 226] width 254 height 8
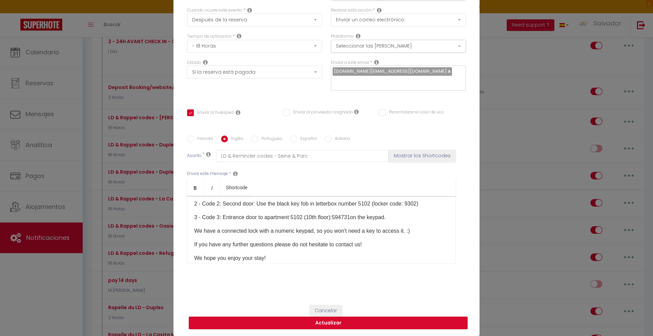
scroll to position [122, 0]
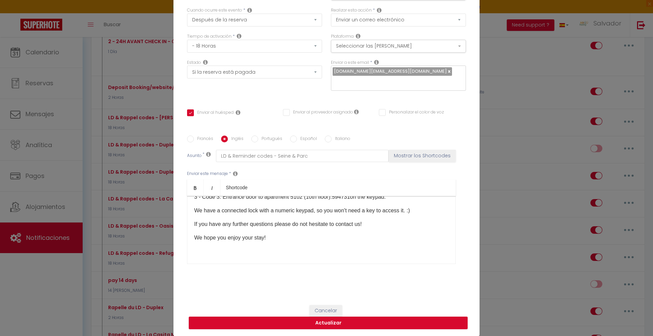
click at [197, 139] on label "Francés" at bounding box center [203, 139] width 19 height 7
click at [194, 139] on input "Francés" at bounding box center [190, 139] width 7 height 7
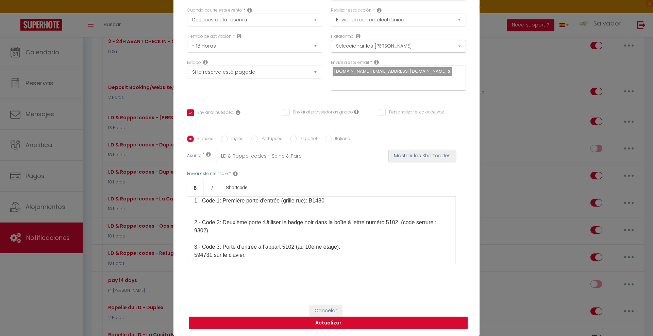
scroll to position [79, 0]
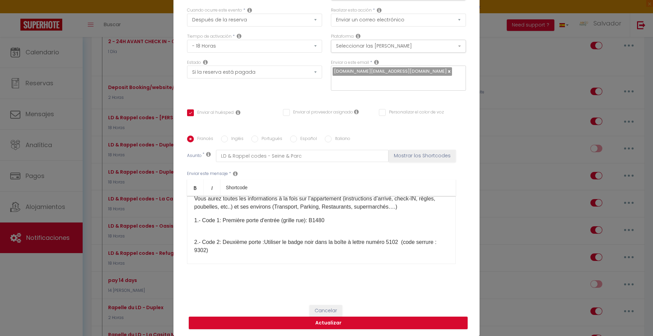
click at [281, 233] on p "2.- Code 2: Deuxième porte : Utiliser le badge noir dans la boîte à lettre numé…" at bounding box center [321, 287] width 254 height 114
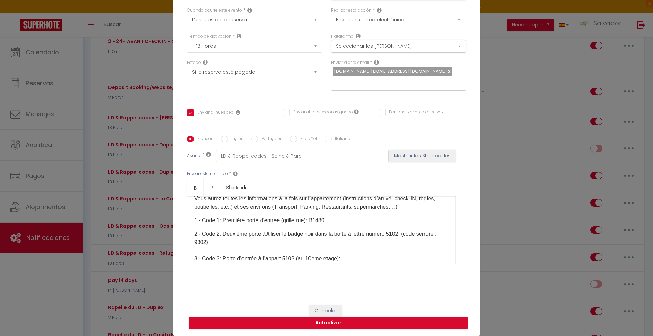
click at [195, 243] on p "2.- Code 2: Deuxième porte : Utiliser le badge noir dans la boîte à lettre numé…" at bounding box center [321, 283] width 254 height 106
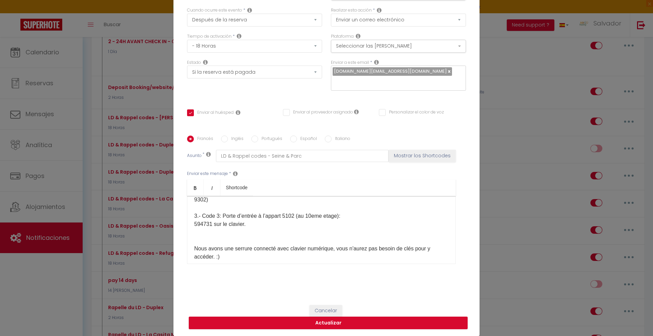
click at [232, 206] on p "2.- Code 2: Deuxième porte : Utiliser le badge noir dans la boîte à lettre numé…" at bounding box center [321, 241] width 254 height 106
click at [230, 137] on label "Inglés" at bounding box center [236, 139] width 16 height 7
click at [228, 137] on input "Inglés" at bounding box center [224, 139] width 7 height 7
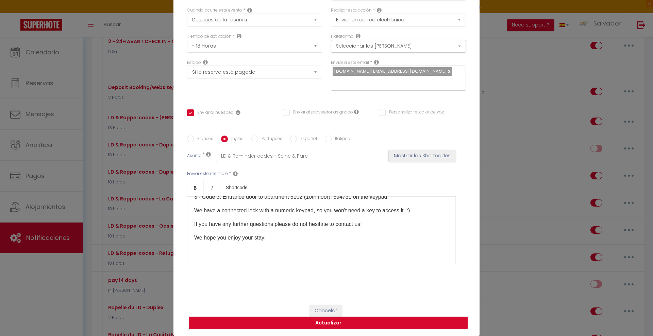
click at [197, 141] on label "Francés" at bounding box center [203, 139] width 19 height 7
click at [194, 141] on input "Francés" at bounding box center [190, 139] width 7 height 7
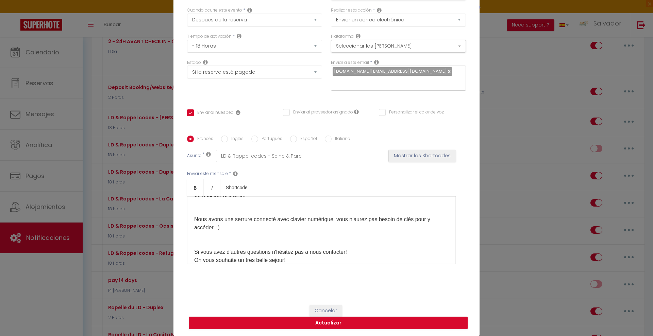
scroll to position [136, 0]
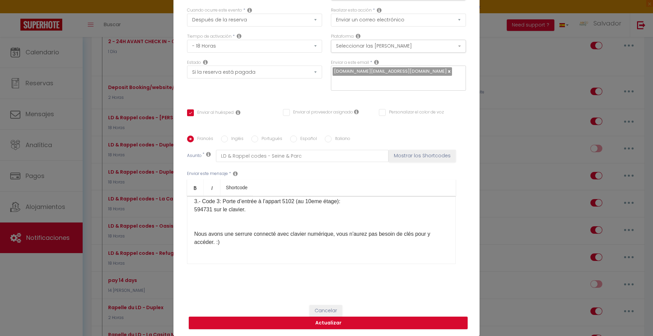
click at [262, 222] on p "2.- Code 2: Deuxième porte : Utiliser le badge noir dans la boîte à lettre numé…" at bounding box center [321, 226] width 254 height 106
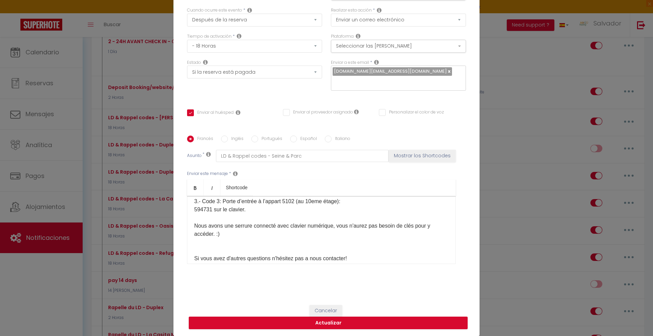
scroll to position [94, 0]
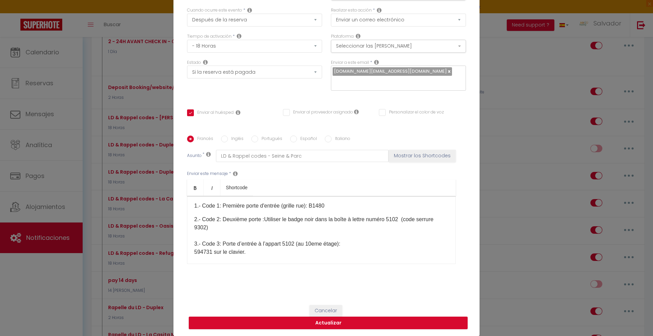
click at [231, 234] on p "2.- Code 2: Deuxième porte : Utiliser le badge noir dans la boîte à lettre numé…" at bounding box center [321, 265] width 254 height 98
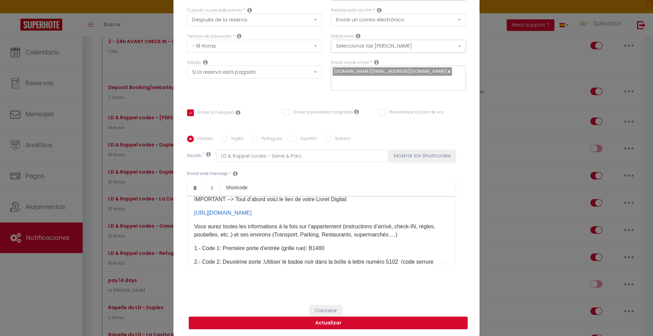
scroll to position [9, 0]
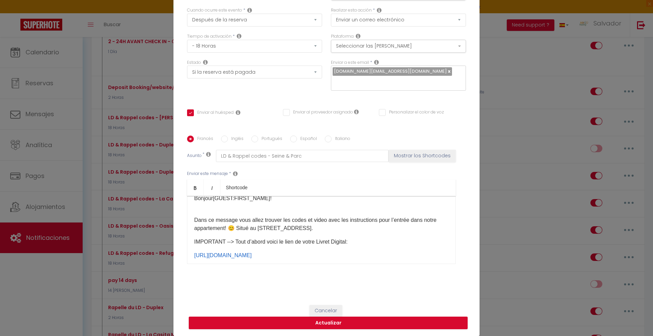
click at [231, 213] on div "Bonjour [GUEST:FIRST_NAME]​ ! Dans ce message vous allez trouver les codes et v…" at bounding box center [321, 230] width 269 height 68
click at [210, 212] on div "Bonjour [GUEST:FIRST_NAME]​ ! Dans ce message vous allez trouver les codes et v…" at bounding box center [321, 230] width 269 height 68
click at [194, 218] on p "Dans ce message vous allez trouver les codes et video avec les instructions pou…" at bounding box center [321, 224] width 254 height 16
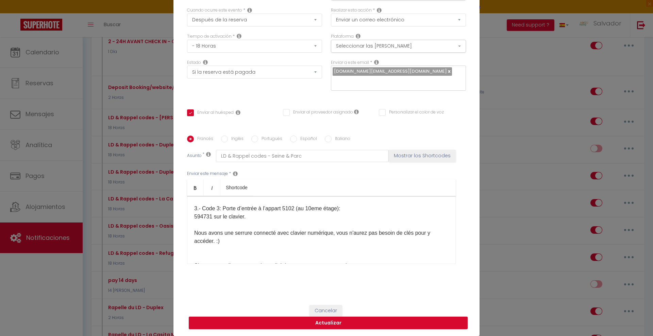
scroll to position [136, 0]
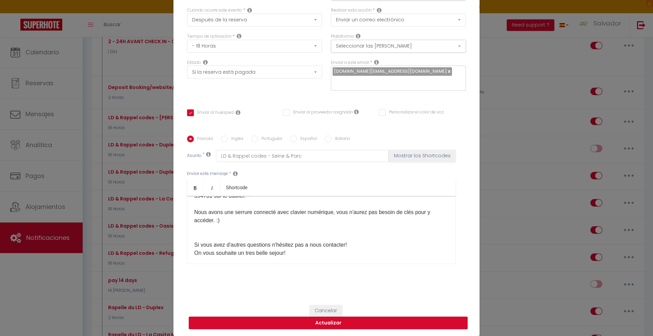
click at [246, 229] on p "2.- Code 2: Deuxième porte : Utiliser le badge noir dans la boîte à lettre numé…" at bounding box center [321, 209] width 254 height 98
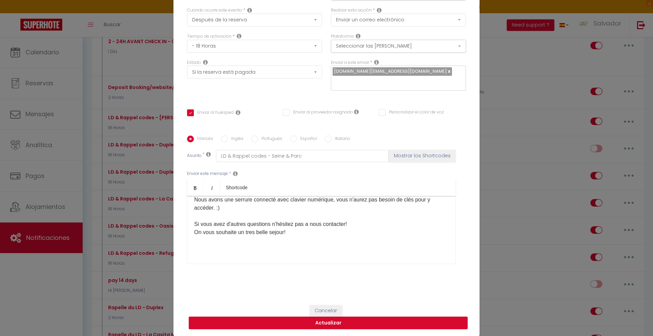
click at [366, 278] on div "Francés Inglés Portugués Español Italiano Asunto * LD & Rappel codes - Seine & …" at bounding box center [326, 205] width 279 height 158
click at [233, 139] on label "Inglés" at bounding box center [236, 139] width 16 height 7
click at [228, 139] on input "Inglés" at bounding box center [224, 139] width 7 height 7
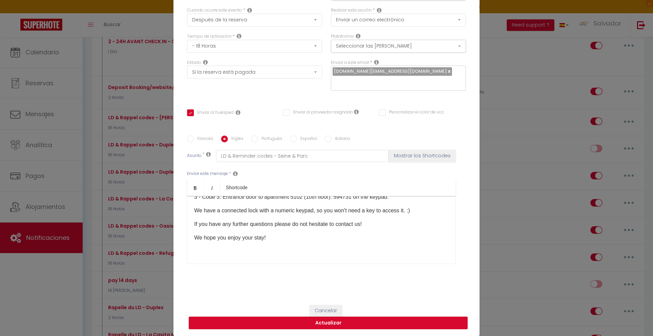
click at [271, 237] on p "We hope you enjoy your stay!" at bounding box center [321, 238] width 254 height 8
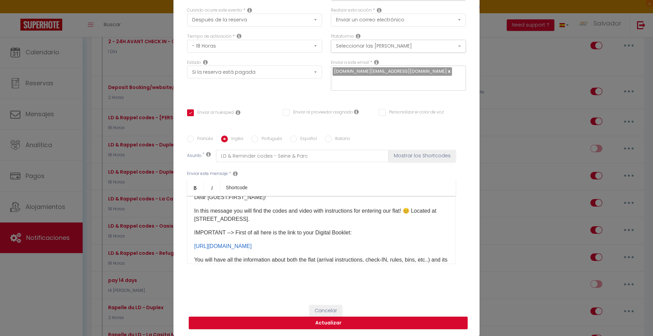
scroll to position [0, 0]
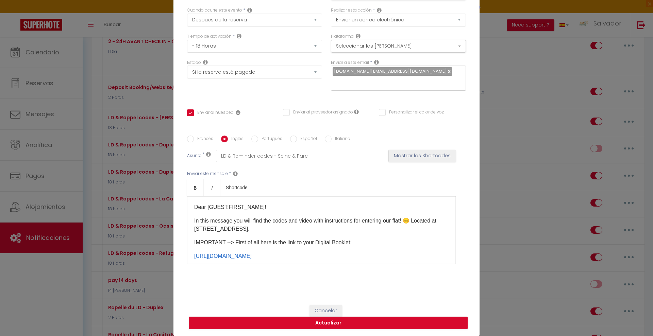
click at [200, 141] on label "Francés" at bounding box center [203, 139] width 19 height 7
click at [194, 141] on input "Francés" at bounding box center [190, 139] width 7 height 7
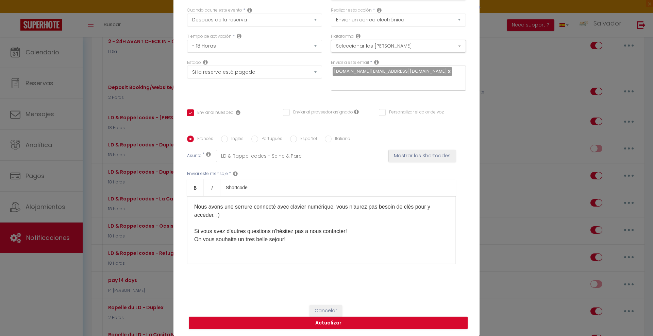
scroll to position [149, 0]
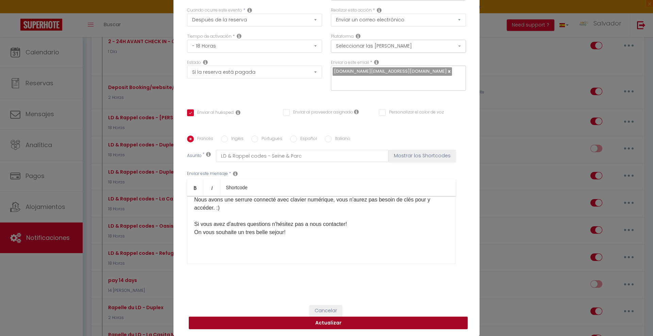
click at [342, 323] on button "Actualizar" at bounding box center [328, 323] width 279 height 13
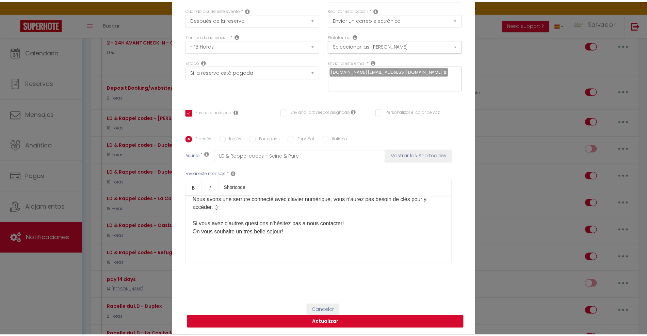
scroll to position [42, 0]
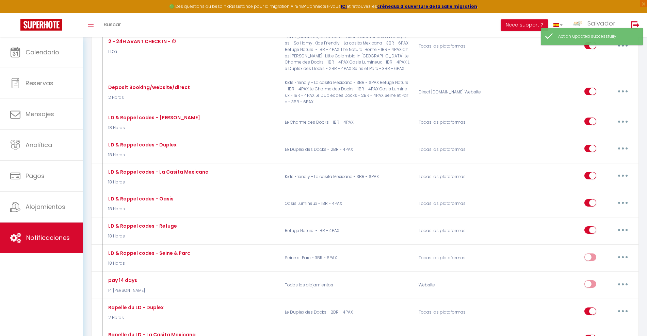
click at [590, 258] on input "checkbox" at bounding box center [590, 259] width 12 height 10
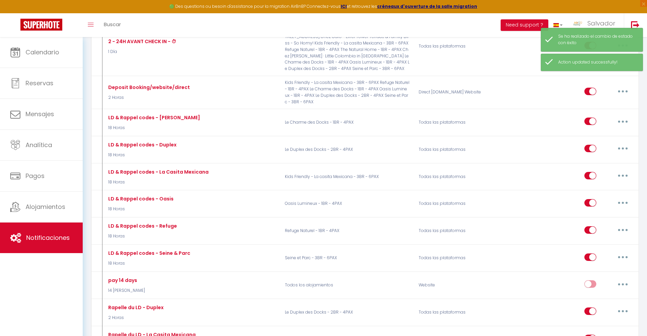
click at [624, 257] on button "button" at bounding box center [622, 257] width 19 height 11
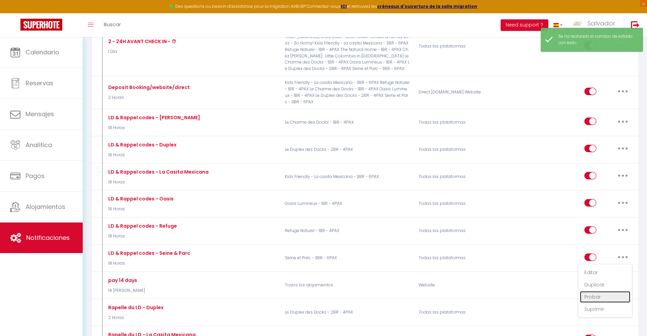
click at [594, 297] on link "Probar" at bounding box center [605, 298] width 50 height 12
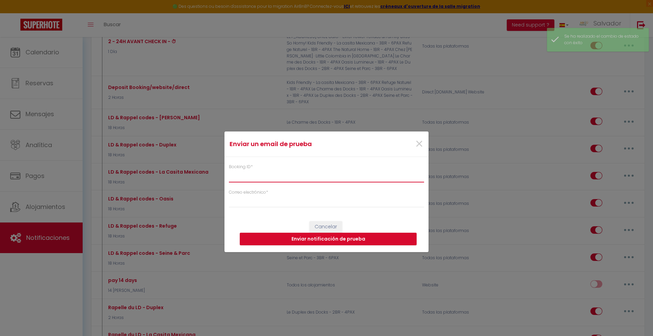
click at [295, 179] on input "Booking ID *" at bounding box center [326, 176] width 195 height 12
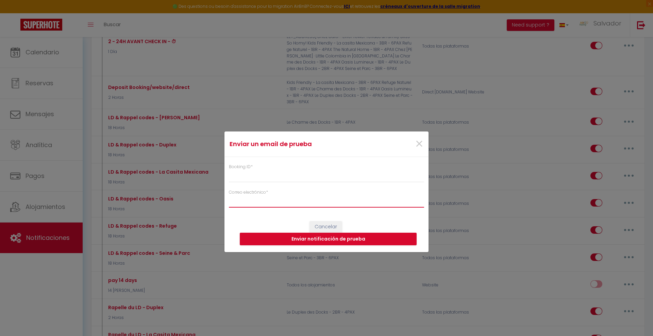
click at [263, 203] on input "Correo electrónico *" at bounding box center [326, 202] width 195 height 12
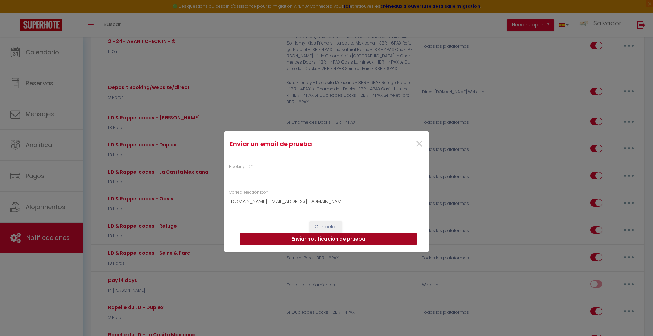
click at [302, 240] on button "Enviar notificación de prueba" at bounding box center [328, 239] width 177 height 13
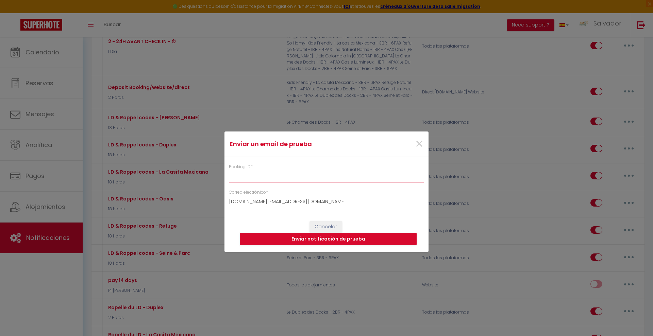
click at [258, 175] on input "Booking ID *" at bounding box center [326, 176] width 195 height 12
click at [419, 143] on span "×" at bounding box center [419, 144] width 9 height 20
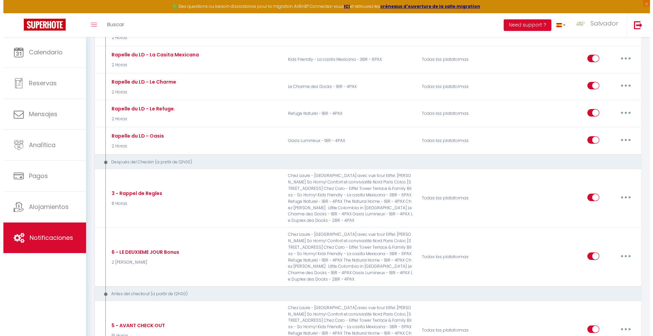
scroll to position [723, 0]
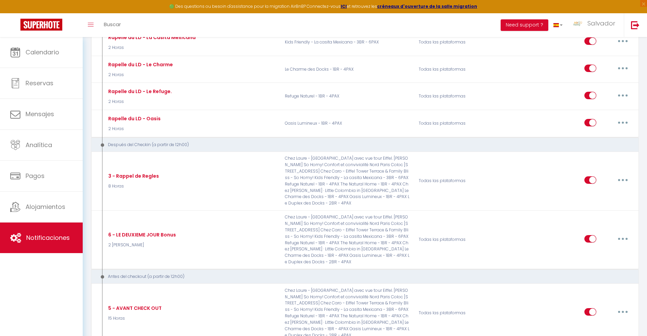
click at [622, 179] on icon "button" at bounding box center [623, 180] width 2 height 2
click at [595, 194] on link "Editar" at bounding box center [605, 196] width 50 height 12
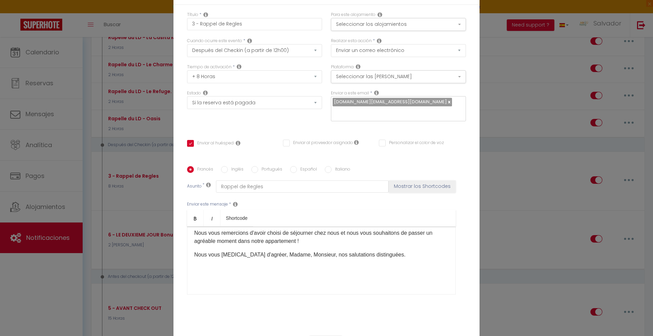
scroll to position [0, 0]
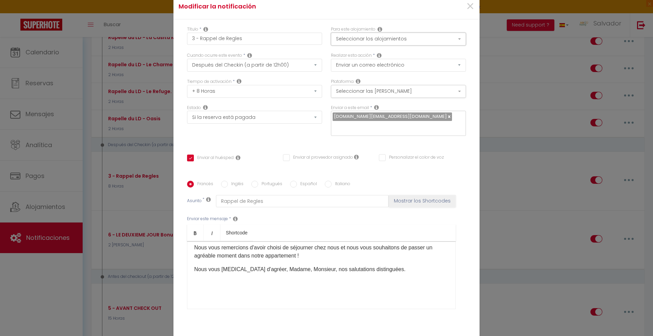
click at [439, 41] on button "Seleccionar los alojamientos" at bounding box center [398, 39] width 135 height 13
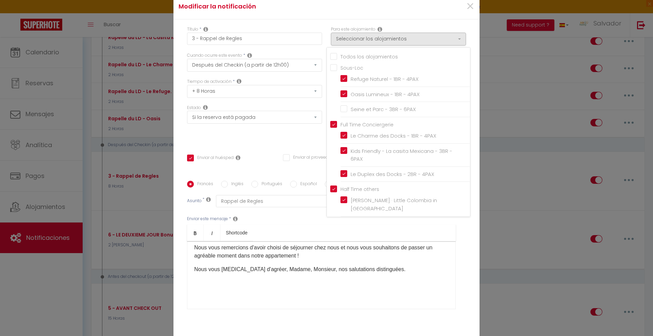
click at [342, 109] on input "Seine et Parc - 3BR - 6PAX" at bounding box center [406, 109] width 130 height 7
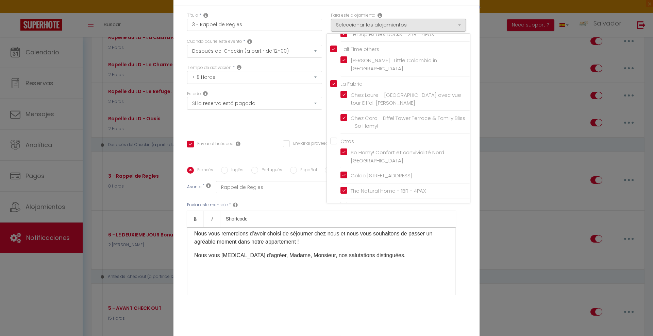
scroll to position [3, 0]
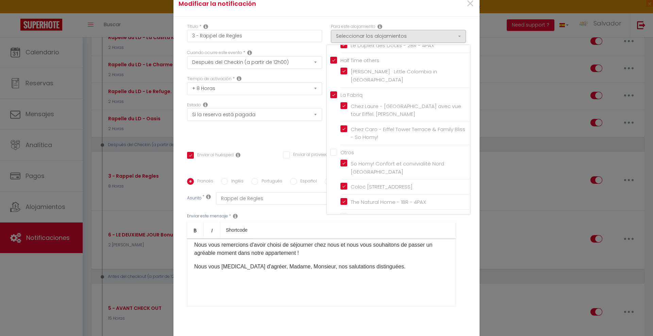
click at [341, 199] on input "The Natural Home - 1BR - 4PAX" at bounding box center [406, 202] width 130 height 7
click at [341, 184] on input "Coloc [STREET_ADDRESS]" at bounding box center [406, 187] width 130 height 7
click at [470, 232] on div "Título * 3 - Rappel de Regles Para este alojamiento Seleccionar los alojamiento…" at bounding box center [327, 179] width 306 height 325
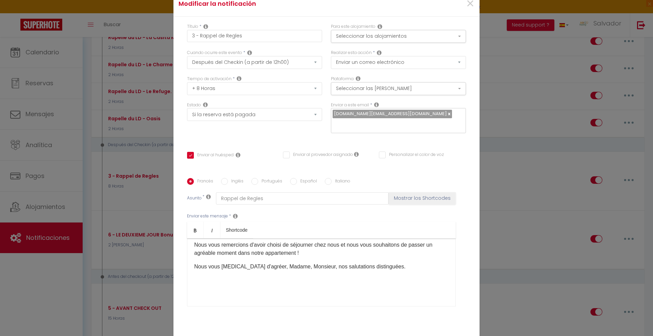
scroll to position [45, 0]
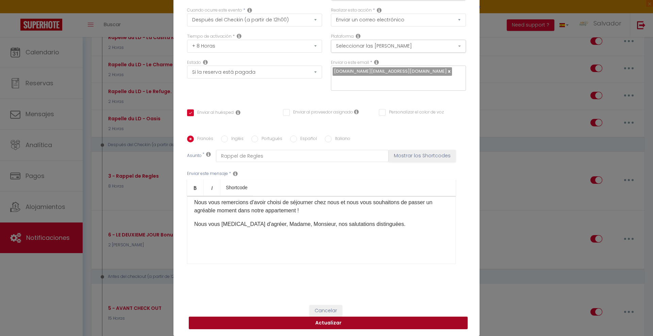
click at [424, 321] on button "Actualizar" at bounding box center [328, 323] width 279 height 13
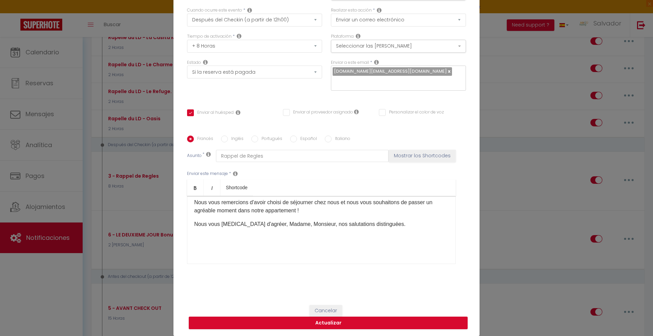
scroll to position [42, 0]
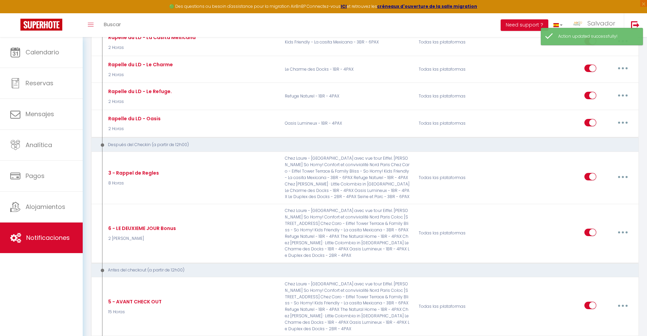
click at [622, 230] on button "button" at bounding box center [622, 232] width 19 height 11
click at [590, 245] on link "Editar" at bounding box center [605, 248] width 50 height 12
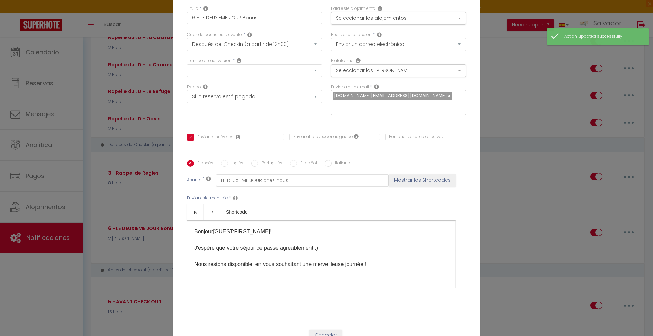
scroll to position [0, 0]
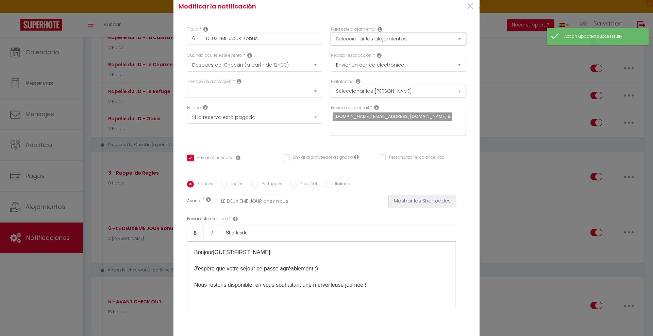
click at [411, 34] on button "Seleccionar los alojamientos" at bounding box center [398, 39] width 135 height 13
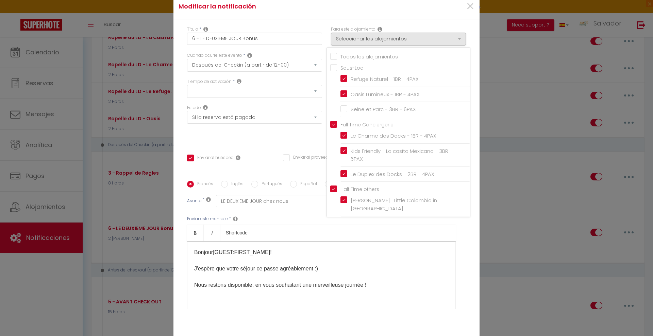
click at [341, 108] on input "Seine et Parc - 3BR - 6PAX" at bounding box center [406, 109] width 130 height 7
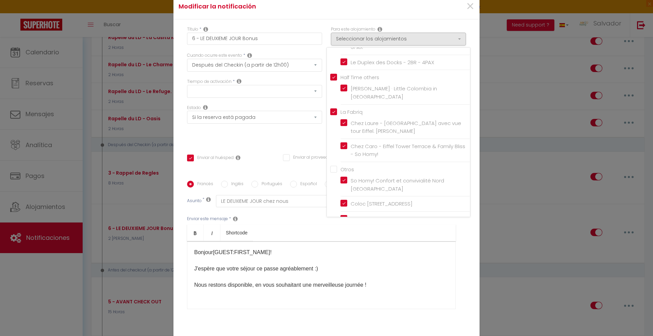
scroll to position [126, 0]
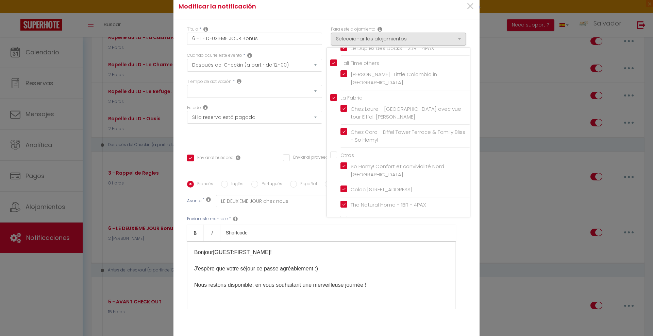
click at [342, 202] on input "The Natural Home - 1BR - 4PAX" at bounding box center [406, 205] width 130 height 7
click at [341, 186] on input "Coloc [STREET_ADDRESS]" at bounding box center [406, 189] width 130 height 7
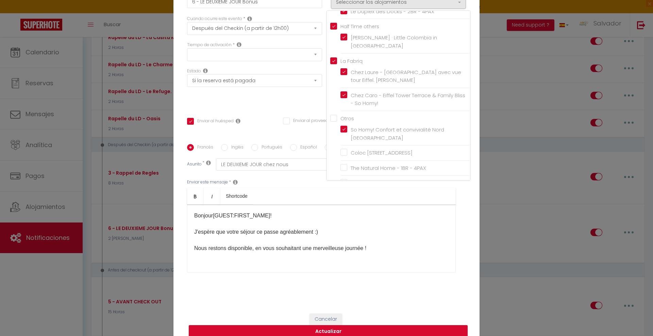
scroll to position [45, 0]
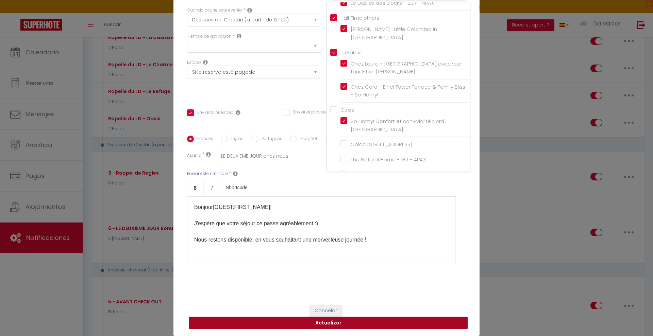
click at [359, 322] on button "Actualizar" at bounding box center [328, 323] width 279 height 13
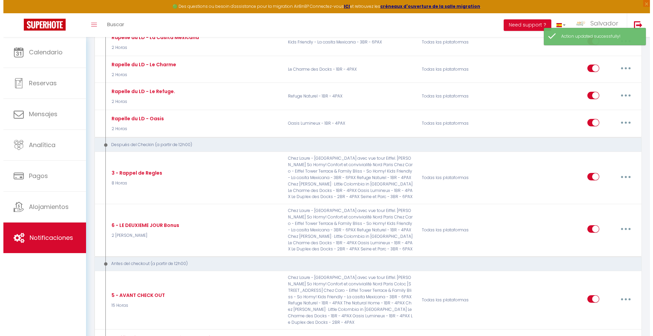
scroll to position [808, 0]
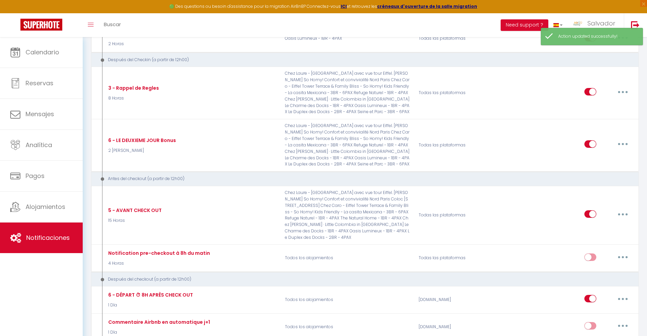
click at [623, 209] on button "button" at bounding box center [622, 214] width 19 height 11
click at [597, 227] on link "Editar" at bounding box center [605, 230] width 50 height 12
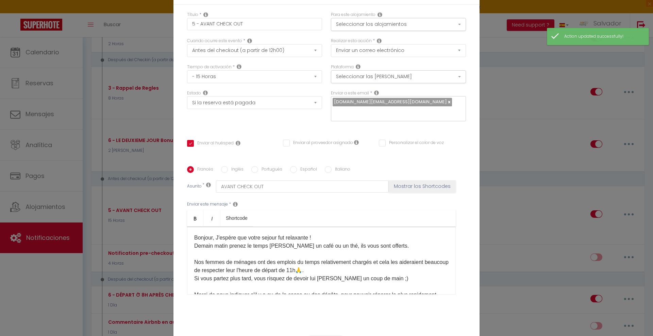
scroll to position [0, 0]
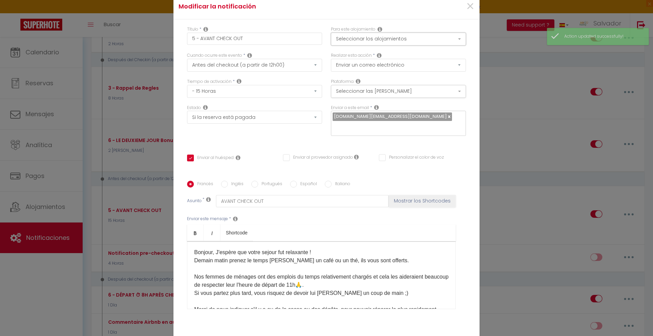
click at [382, 43] on button "Seleccionar los alojamientos" at bounding box center [398, 39] width 135 height 13
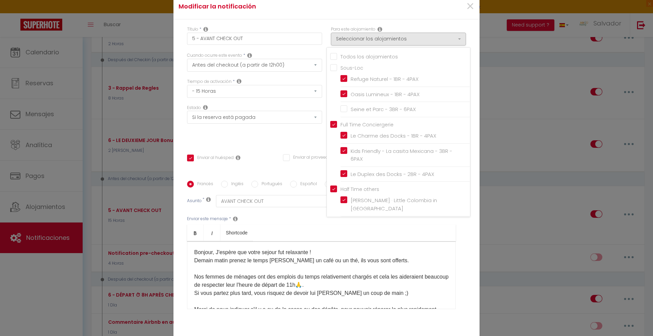
click at [341, 108] on input "Seine et Parc - 3BR - 6PAX" at bounding box center [406, 109] width 130 height 7
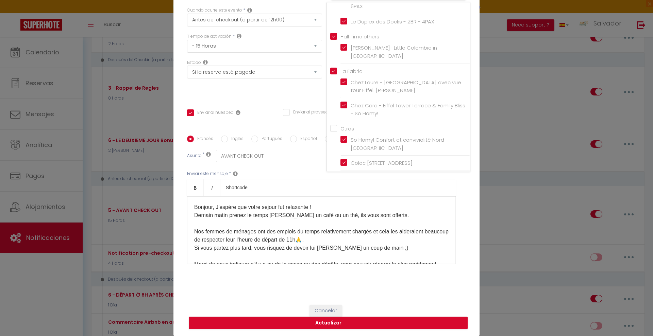
scroll to position [126, 0]
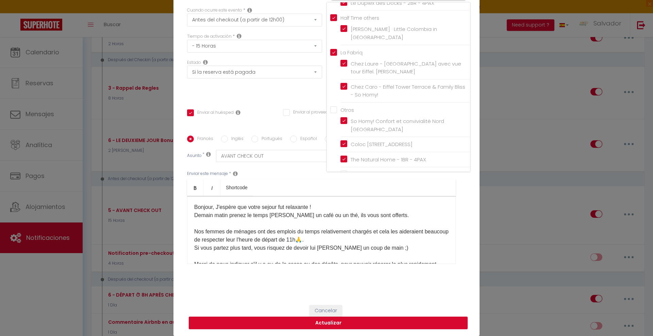
click at [465, 231] on div "Título * 5 - AVANT CHECK OUT Para este alojamiento Seleccionar los alojamientos…" at bounding box center [327, 136] width 306 height 325
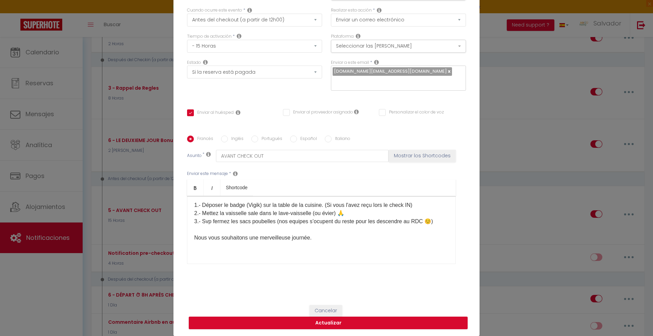
click at [232, 138] on label "Inglés" at bounding box center [236, 139] width 16 height 7
click at [228, 138] on input "Inglés" at bounding box center [224, 139] width 7 height 7
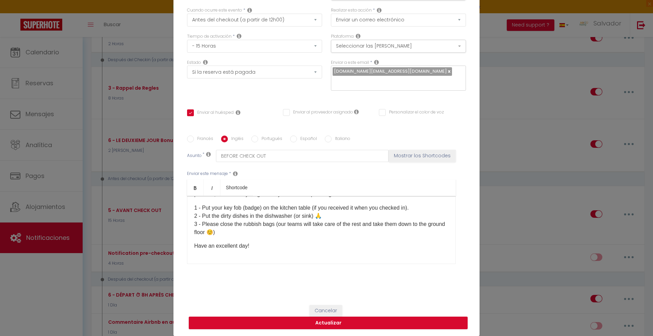
click at [201, 139] on label "Francés" at bounding box center [203, 139] width 19 height 7
click at [194, 139] on input "Francés" at bounding box center [190, 139] width 7 height 7
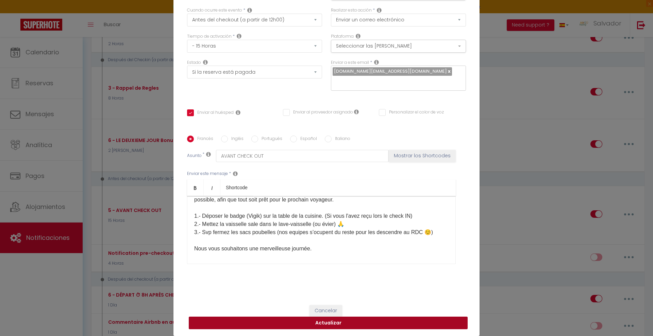
click at [307, 324] on button "Actualizar" at bounding box center [328, 323] width 279 height 13
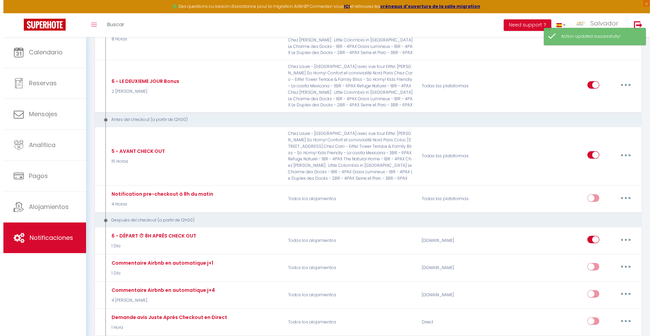
scroll to position [893, 0]
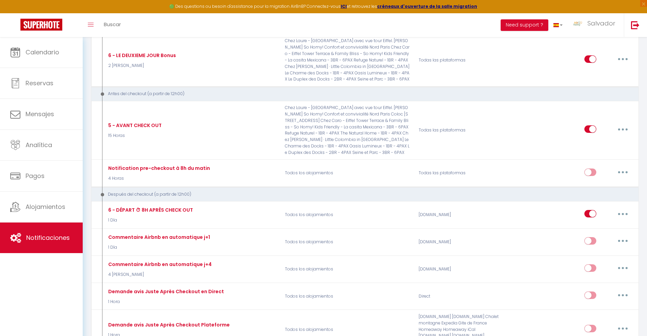
click at [625, 214] on button "button" at bounding box center [622, 214] width 19 height 11
click at [592, 229] on link "Editar" at bounding box center [605, 230] width 50 height 12
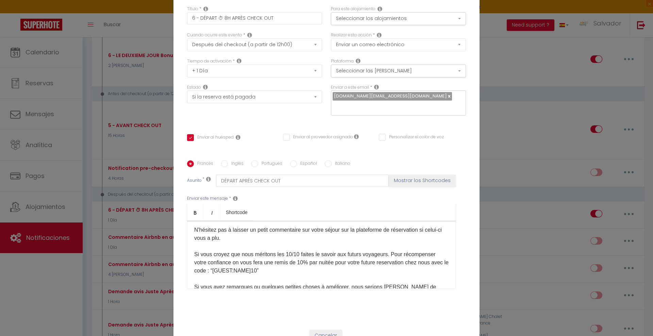
scroll to position [0, 0]
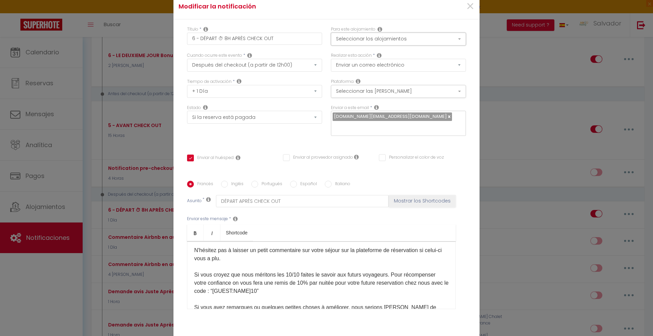
click at [460, 41] on button "Seleccionar los alojamientos" at bounding box center [398, 39] width 135 height 13
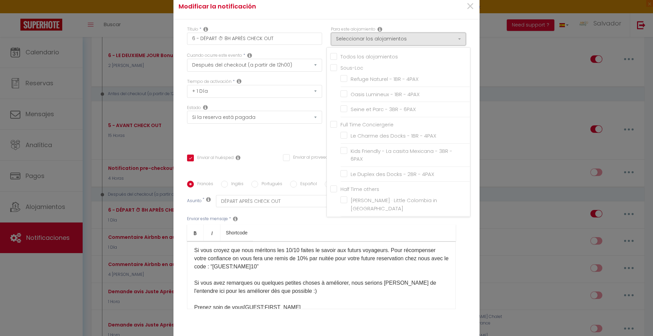
scroll to position [138, 0]
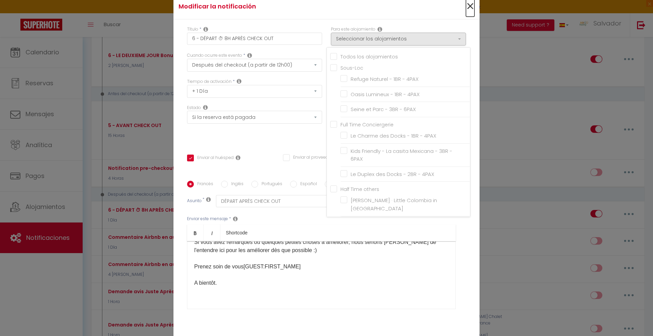
click at [468, 6] on span "×" at bounding box center [470, 6] width 9 height 20
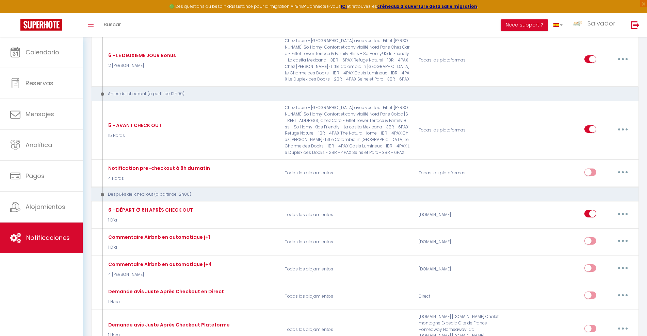
click at [619, 215] on button "button" at bounding box center [622, 214] width 19 height 11
drag, startPoint x: 592, startPoint y: 229, endPoint x: 576, endPoint y: 224, distance: 17.3
click at [592, 229] on link "Editar" at bounding box center [605, 230] width 50 height 12
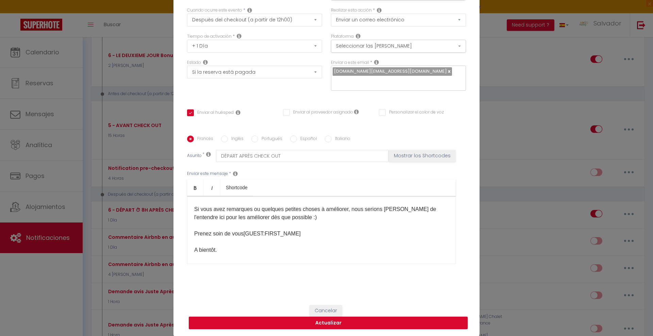
scroll to position [128, 0]
click at [232, 139] on label "Inglés" at bounding box center [236, 139] width 16 height 7
click at [228, 139] on input "Inglés" at bounding box center [224, 139] width 7 height 7
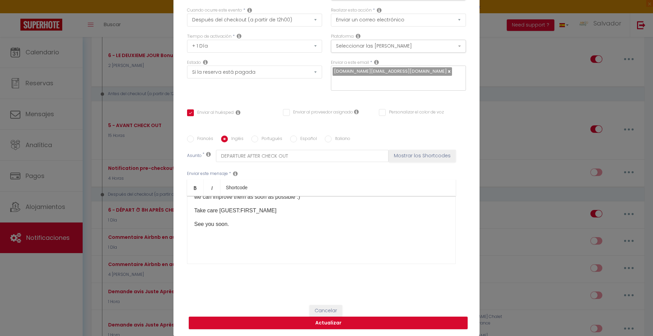
scroll to position [0, 0]
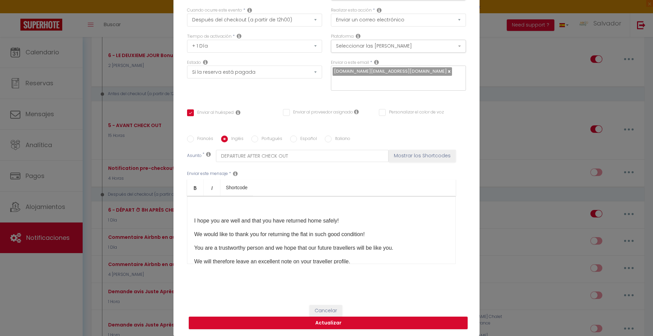
click at [204, 205] on p at bounding box center [321, 207] width 254 height 8
click at [229, 189] on body "🟢 Des questions ou besoin d'assistance pour la migration AirBnB? Connectez-vous…" at bounding box center [326, 91] width 653 height 1895
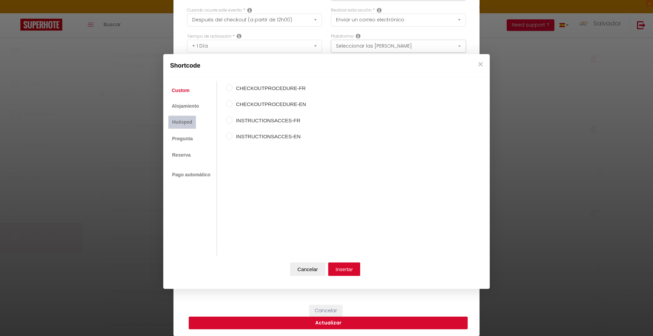
click at [181, 122] on link "Huésped" at bounding box center [182, 122] width 28 height 13
click at [246, 102] on label "Nombre del huésped" at bounding box center [268, 105] width 71 height 8
click at [233, 102] on input "Nombre del huésped" at bounding box center [229, 104] width 7 height 7
click at [229, 84] on div "Nombre del invitado Nombre del huésped Apellido del invitado Correo electrónico…" at bounding box center [265, 161] width 78 height 160
click at [230, 84] on input "Nombre del invitado" at bounding box center [229, 87] width 7 height 7
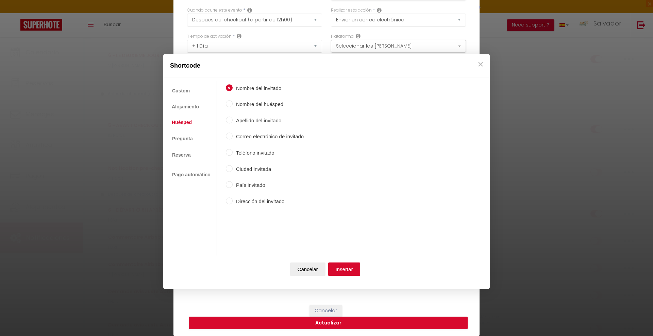
click at [228, 103] on input "Nombre del huésped" at bounding box center [229, 104] width 7 height 7
click at [230, 86] on input "Nombre del invitado" at bounding box center [229, 87] width 7 height 7
click at [345, 271] on button "Insertar" at bounding box center [344, 270] width 32 height 14
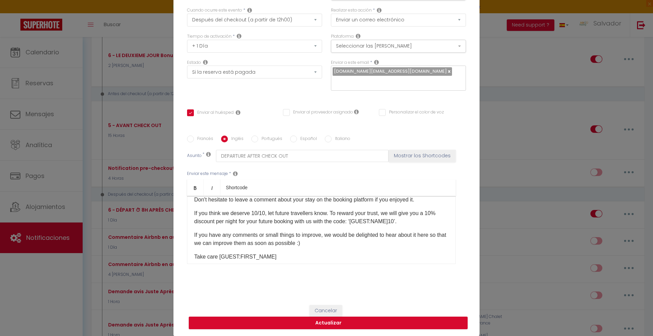
scroll to position [122, 0]
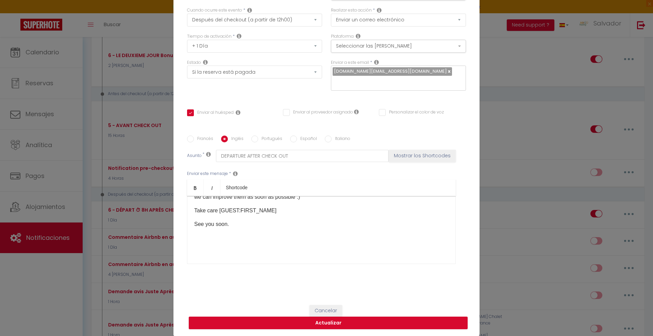
click at [189, 139] on input "Francés" at bounding box center [190, 139] width 7 height 7
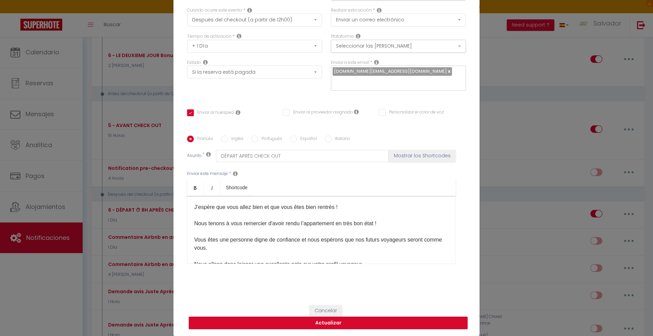
scroll to position [0, 0]
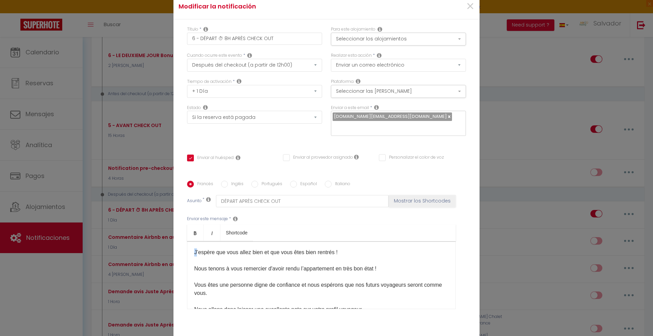
click at [194, 250] on span "J’espère que vous allez bien et que vous êtes bien rentrés !" at bounding box center [266, 253] width 144 height 6
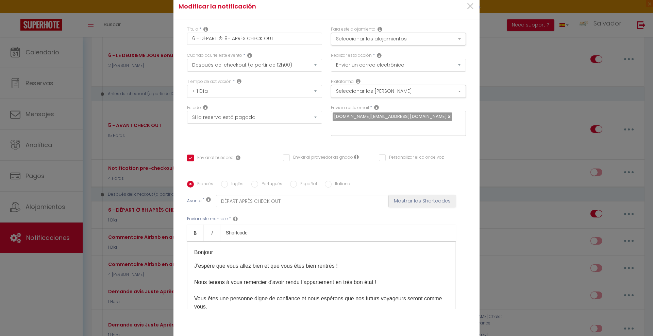
click at [238, 249] on p "Bonjour" at bounding box center [321, 253] width 254 height 8
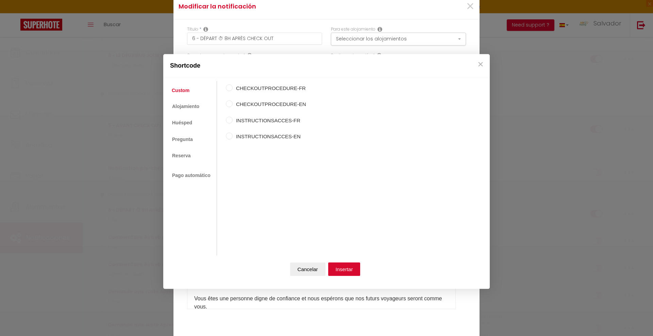
click at [237, 230] on body "🟢 Des questions ou besoin d'assistance pour la migration AirBnB? Connectez-vous…" at bounding box center [326, 91] width 653 height 1895
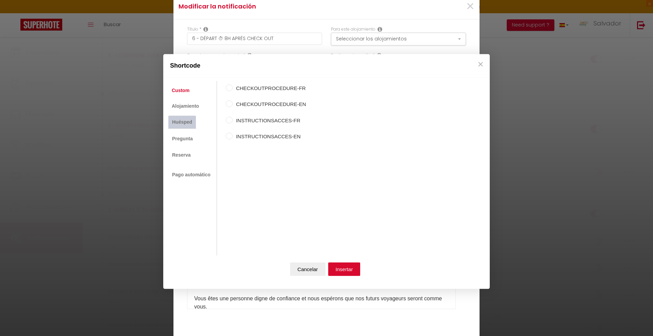
drag, startPoint x: 182, startPoint y: 121, endPoint x: 187, endPoint y: 119, distance: 5.5
click at [182, 121] on link "Huésped" at bounding box center [182, 122] width 28 height 13
click at [237, 88] on label "Nombre del invitado" at bounding box center [268, 88] width 71 height 8
click at [233, 88] on input "Nombre del invitado" at bounding box center [229, 87] width 7 height 7
click at [346, 273] on button "Insertar" at bounding box center [344, 270] width 32 height 14
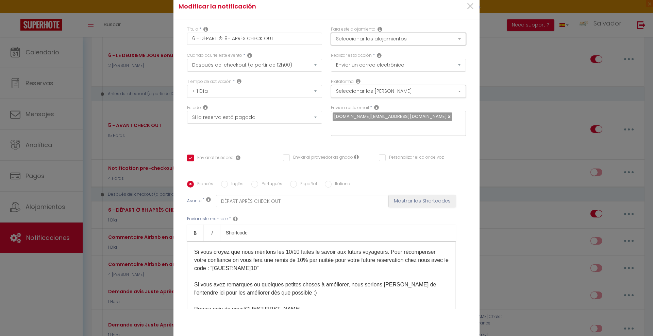
click at [423, 38] on button "Seleccionar los alojamientos" at bounding box center [398, 39] width 135 height 13
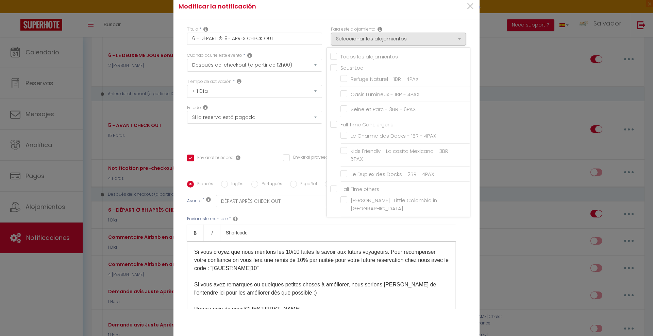
click at [363, 53] on input "Todos los alojamientos" at bounding box center [400, 56] width 140 height 7
click at [331, 54] on input "Todos los alojamientos" at bounding box center [400, 56] width 140 height 7
click at [330, 68] on input "Sous-Loc" at bounding box center [400, 67] width 140 height 7
click at [331, 127] on input "Full Time Conciergerie" at bounding box center [400, 124] width 140 height 7
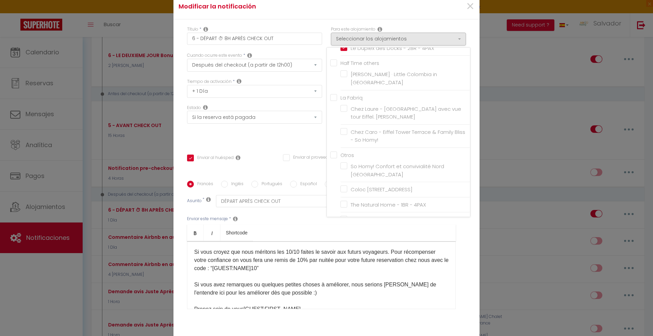
click at [464, 254] on div "Francés Inglés Portugués Español Italiano Asunto * DÉPART APRÈS CHECK OUT Mostr…" at bounding box center [326, 249] width 282 height 137
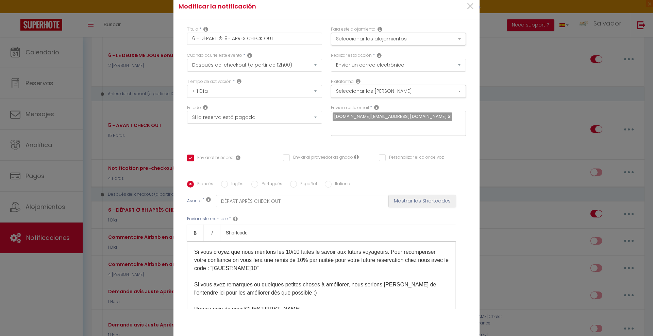
scroll to position [45, 0]
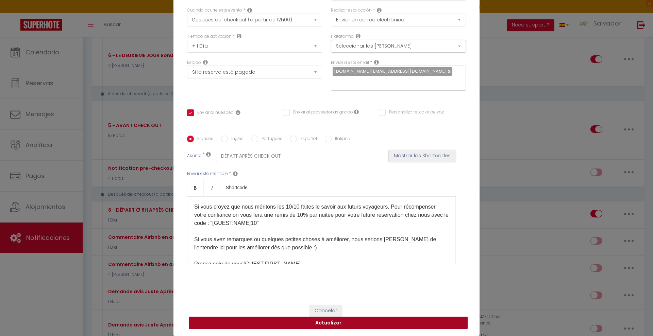
click at [432, 324] on button "Actualizar" at bounding box center [328, 323] width 279 height 13
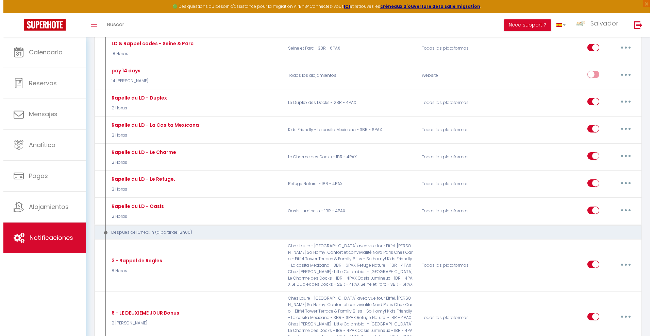
scroll to position [595, 0]
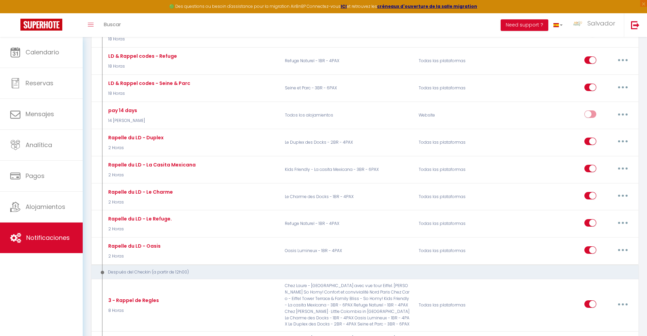
click at [623, 138] on button "button" at bounding box center [622, 141] width 19 height 11
click at [593, 169] on link "Duplicar" at bounding box center [605, 170] width 50 height 12
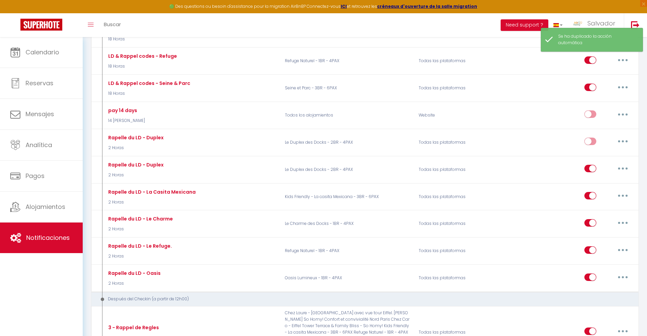
click at [627, 137] on button "button" at bounding box center [622, 141] width 19 height 11
click at [587, 160] on link "Editar" at bounding box center [605, 157] width 50 height 12
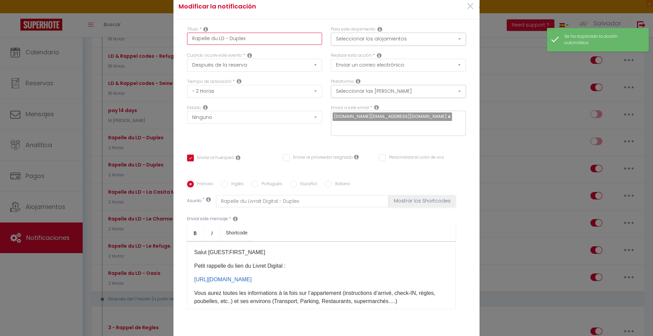
click at [248, 41] on input "Rapelle du LD - Duplex" at bounding box center [254, 39] width 135 height 12
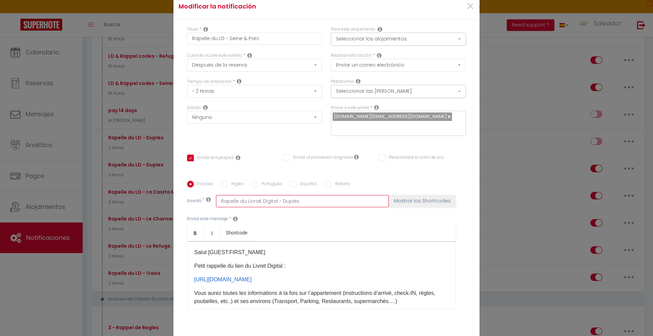
drag, startPoint x: 297, startPoint y: 202, endPoint x: 279, endPoint y: 201, distance: 18.1
click at [278, 201] on input "Rapelle du Livrait Digital - Duplex" at bounding box center [302, 201] width 173 height 12
click at [422, 42] on button "Seleccionar los alojamientos" at bounding box center [398, 39] width 135 height 13
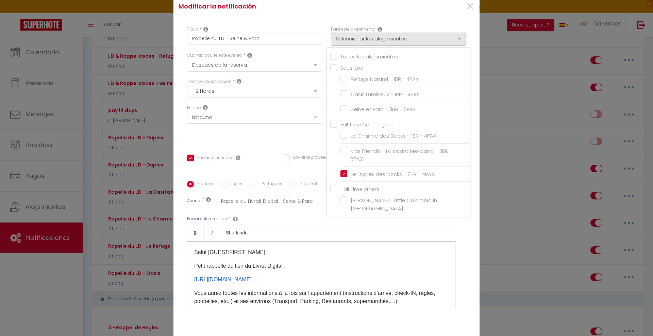
click at [341, 174] on input "Le Duplex des Docks - 2BR - 4PAX" at bounding box center [406, 174] width 130 height 7
click at [342, 109] on input "Seine et Parc - 3BR - 6PAX" at bounding box center [406, 109] width 130 height 7
click at [295, 137] on div "Estado Ninguno Si la reserva está pagada Reserva impaga Si el depósito está pag…" at bounding box center [255, 124] width 144 height 38
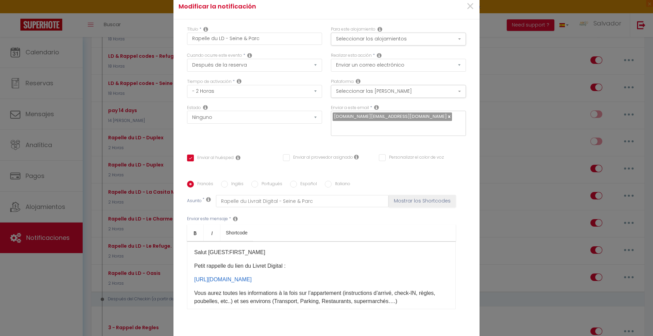
drag, startPoint x: 222, startPoint y: 184, endPoint x: 274, endPoint y: 193, distance: 52.4
click at [222, 184] on input "Inglés" at bounding box center [224, 184] width 7 height 7
click at [299, 203] on input "Digital Booklet Reminder - Duplex" at bounding box center [302, 201] width 173 height 12
drag, startPoint x: 279, startPoint y: 281, endPoint x: 192, endPoint y: 275, distance: 87.9
click at [194, 276] on p "https://my.styqr.fr/67892b7297b34​" at bounding box center [321, 280] width 254 height 8
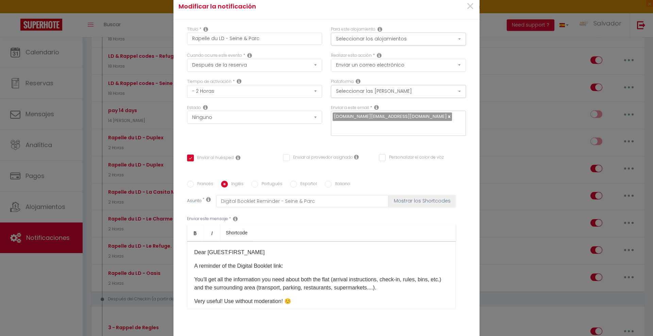
click at [297, 269] on p "A reminder of the Digital Booklet link:" at bounding box center [321, 266] width 254 height 8
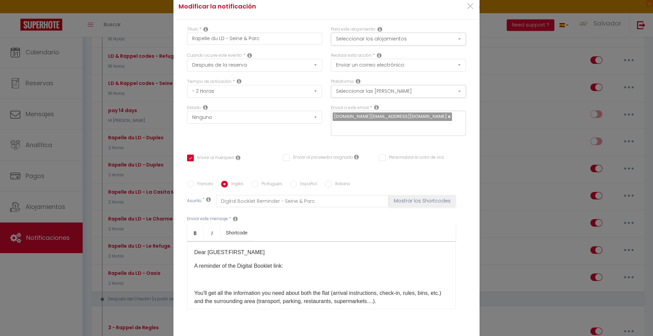
click at [188, 185] on input "Francés" at bounding box center [190, 184] width 7 height 7
drag, startPoint x: 276, startPoint y: 277, endPoint x: 184, endPoint y: 276, distance: 91.5
click at [188, 276] on div "Salut [GUEST:FIRST_NAME]​ Petit rappelle du lien du Livret Digital : https://my…" at bounding box center [321, 276] width 269 height 68
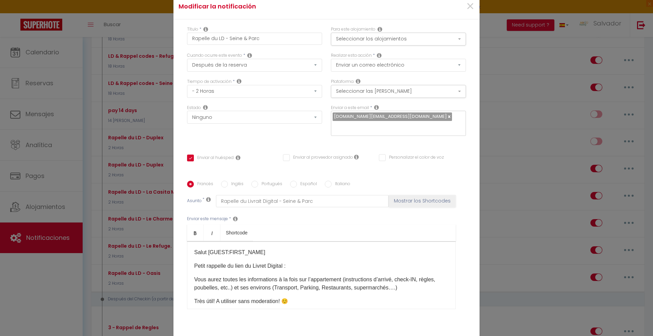
click at [303, 268] on p "Petit rappelle du lien du Livret Digital :" at bounding box center [321, 266] width 254 height 8
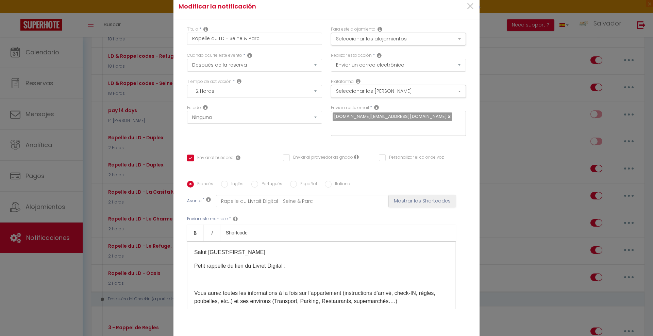
scroll to position [24, 0]
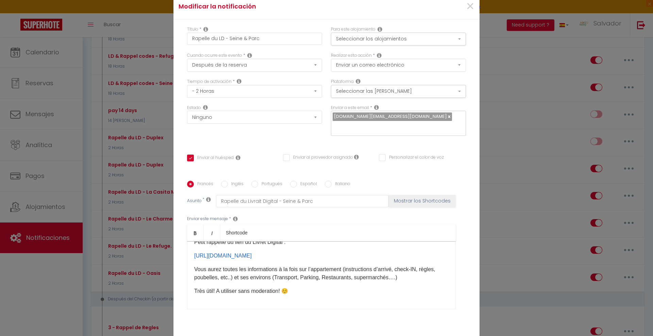
click at [221, 184] on input "Inglés" at bounding box center [224, 184] width 7 height 7
click at [218, 260] on div "Dear [GUEST:FIRST_NAME] A reminder of the Digital Booklet link: You'll get all …" at bounding box center [321, 276] width 269 height 68
click at [214, 256] on p at bounding box center [321, 256] width 254 height 8
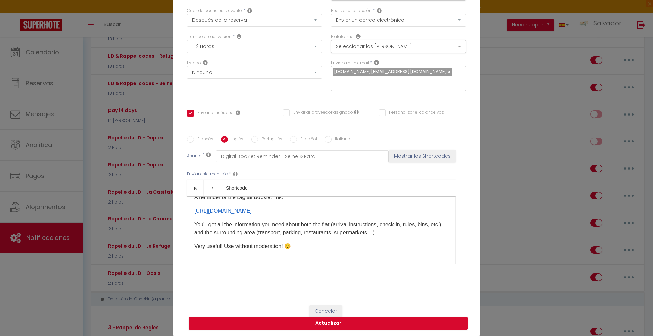
scroll to position [45, 0]
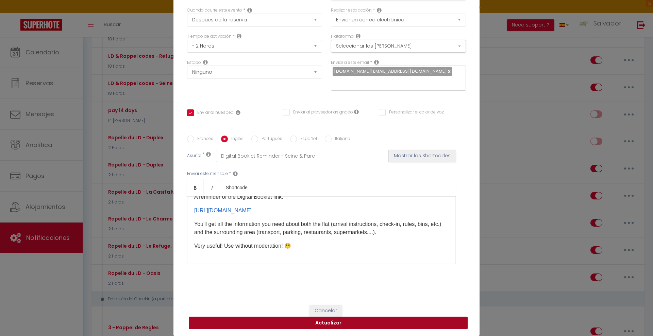
click at [370, 322] on button "Actualizar" at bounding box center [328, 323] width 279 height 13
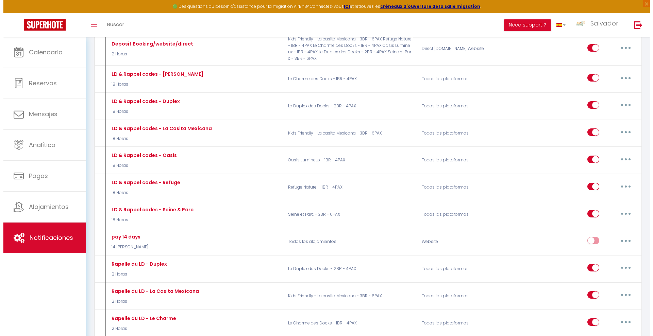
scroll to position [468, 0]
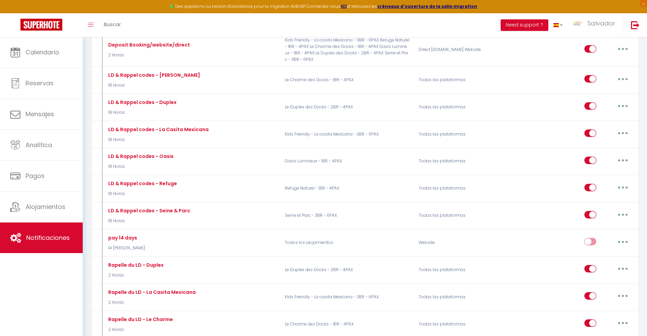
click at [624, 213] on button "button" at bounding box center [622, 215] width 19 height 11
click at [586, 230] on link "Editar" at bounding box center [605, 231] width 50 height 12
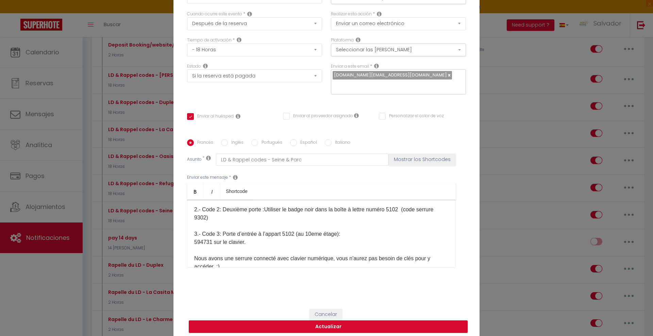
scroll to position [109, 0]
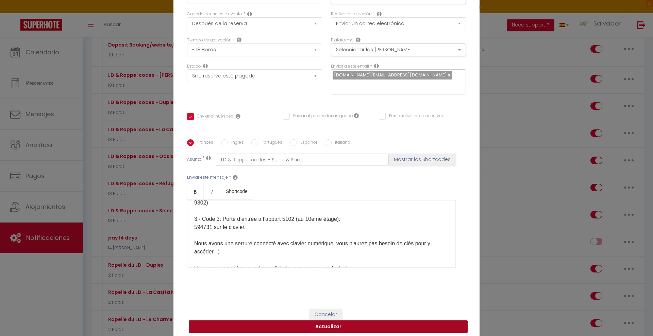
click at [300, 322] on button "Actualizar" at bounding box center [328, 327] width 279 height 13
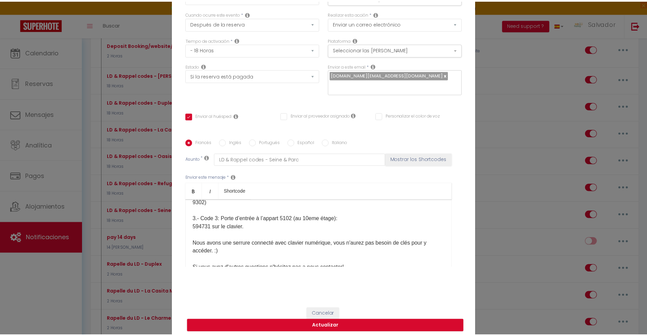
scroll to position [42, 0]
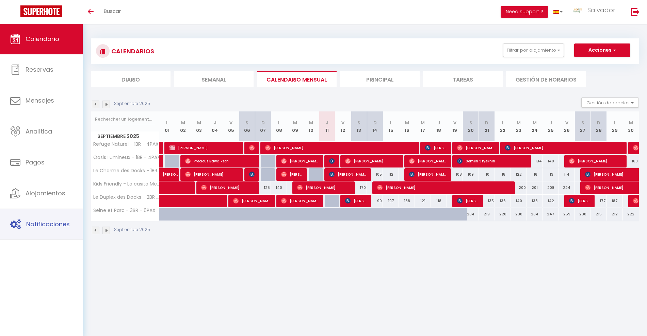
click at [53, 226] on span "Notificaciones" at bounding box center [48, 224] width 44 height 9
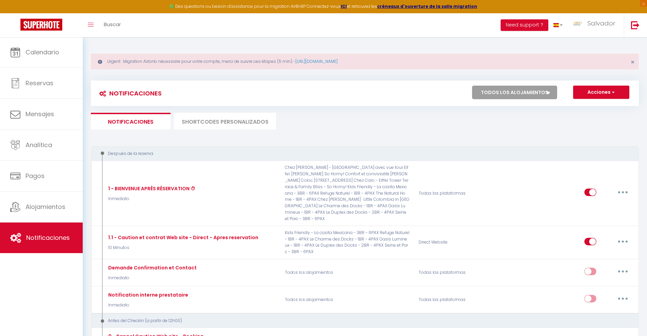
select select
checkbox input "false"
select select
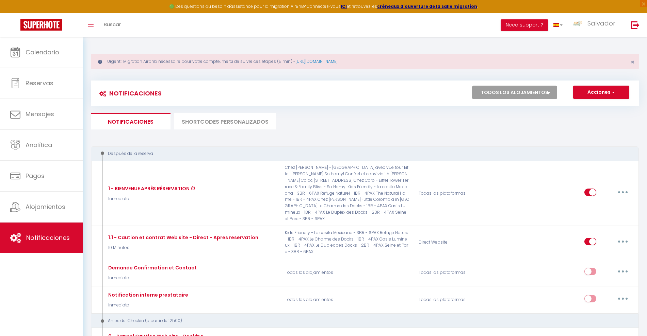
checkbox input "false"
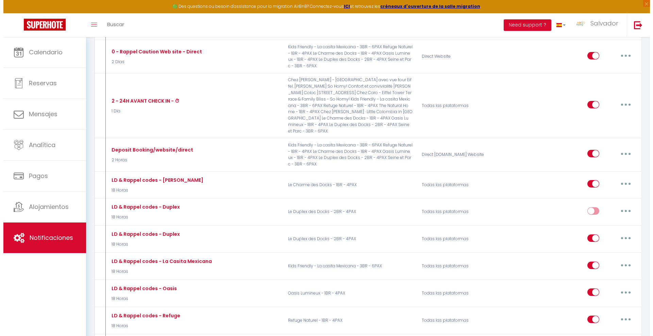
scroll to position [425, 0]
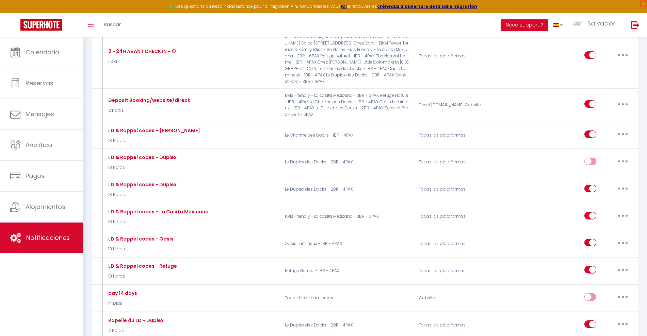
click at [188, 261] on div "LD & Rappel codes - Refuge 18 Horas" at bounding box center [191, 271] width 178 height 20
click at [621, 265] on button "button" at bounding box center [622, 270] width 19 height 11
click at [592, 280] on link "Editar" at bounding box center [605, 286] width 50 height 12
type input "LD & Rappel codes - Refuge"
select select "18 Horas"
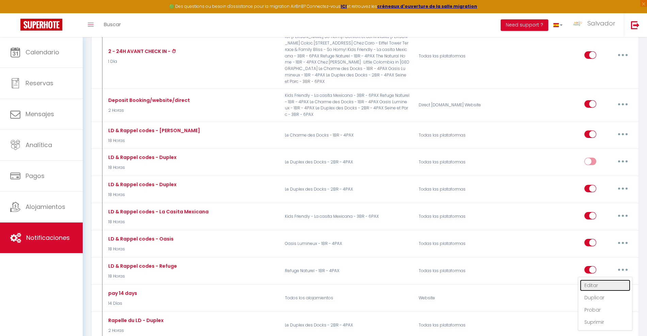
select select "if_deposit_is_paid"
checkbox input "true"
checkbox input "false"
radio input "true"
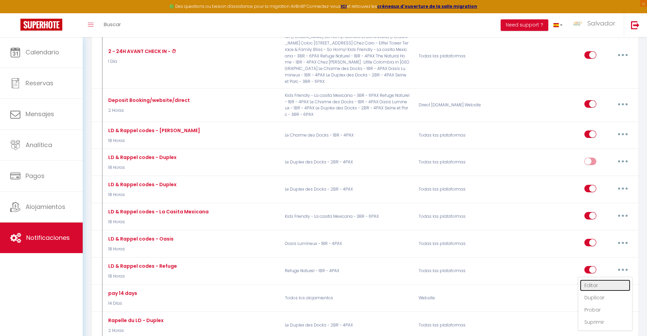
type input "LD & Rappel codes - Refuge"
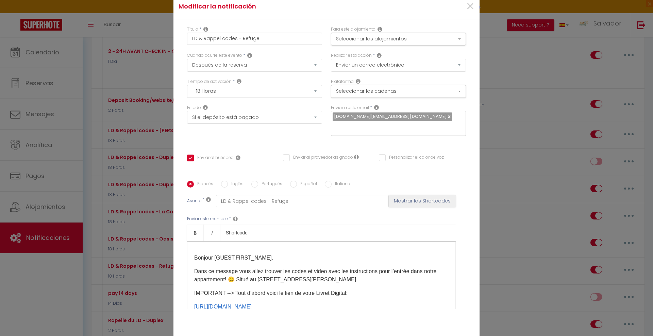
click at [235, 186] on label "Inglés" at bounding box center [236, 184] width 16 height 7
click at [228, 186] on input "Inglés" at bounding box center [224, 184] width 7 height 7
radio input "true"
checkbox input "true"
checkbox input "false"
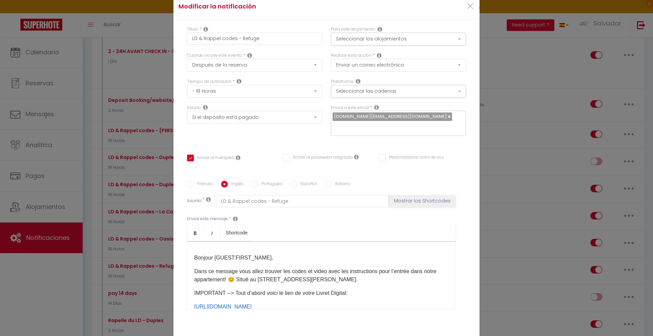
checkbox input "false"
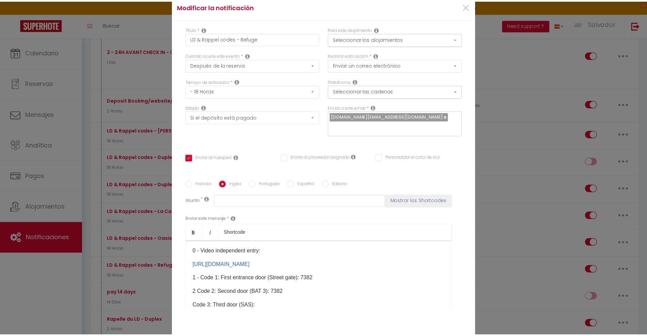
scroll to position [128, 0]
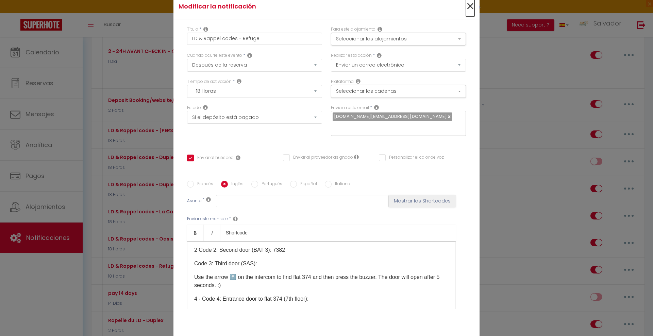
click at [467, 6] on span "×" at bounding box center [470, 6] width 9 height 20
